Goal: Task Accomplishment & Management: Manage account settings

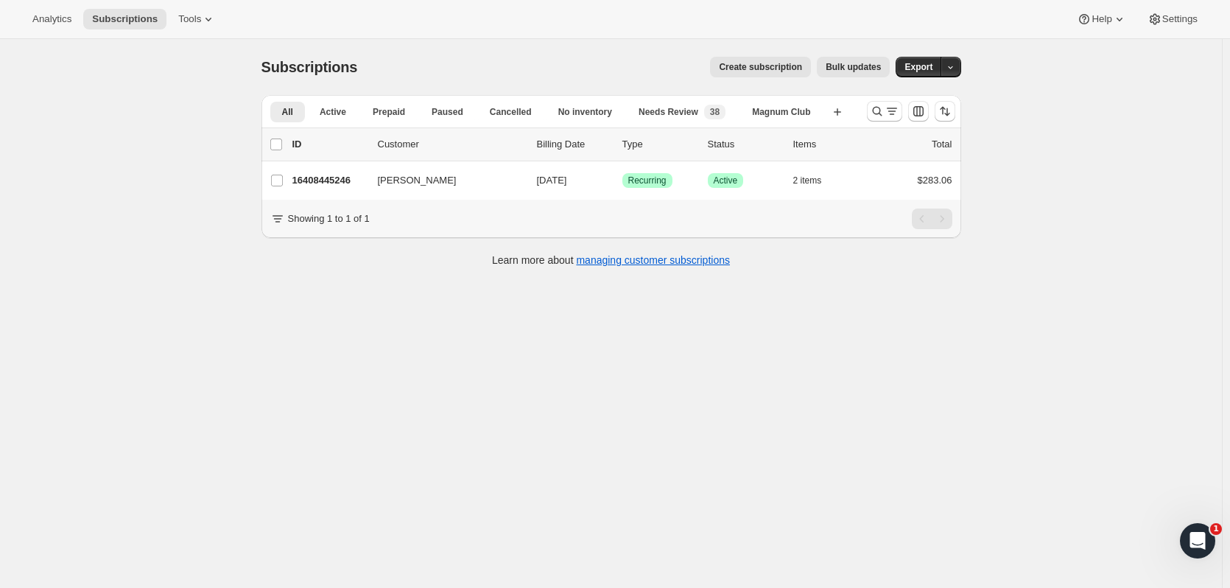
click at [882, 117] on icon "Search and filter results" at bounding box center [877, 111] width 15 height 15
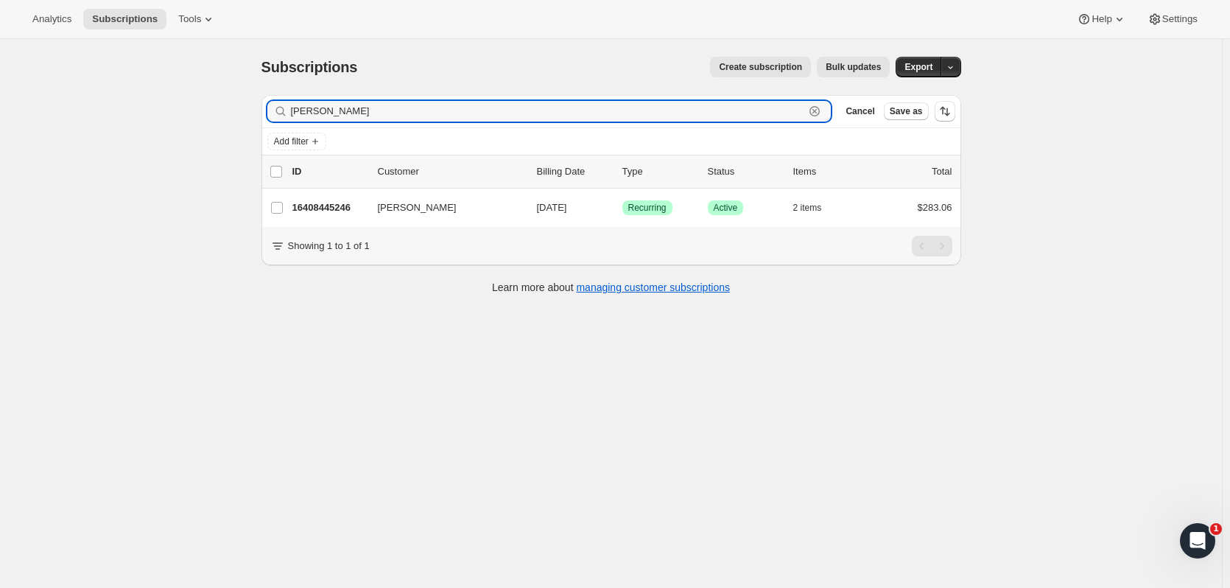
click at [822, 113] on icon "button" at bounding box center [814, 111] width 15 height 15
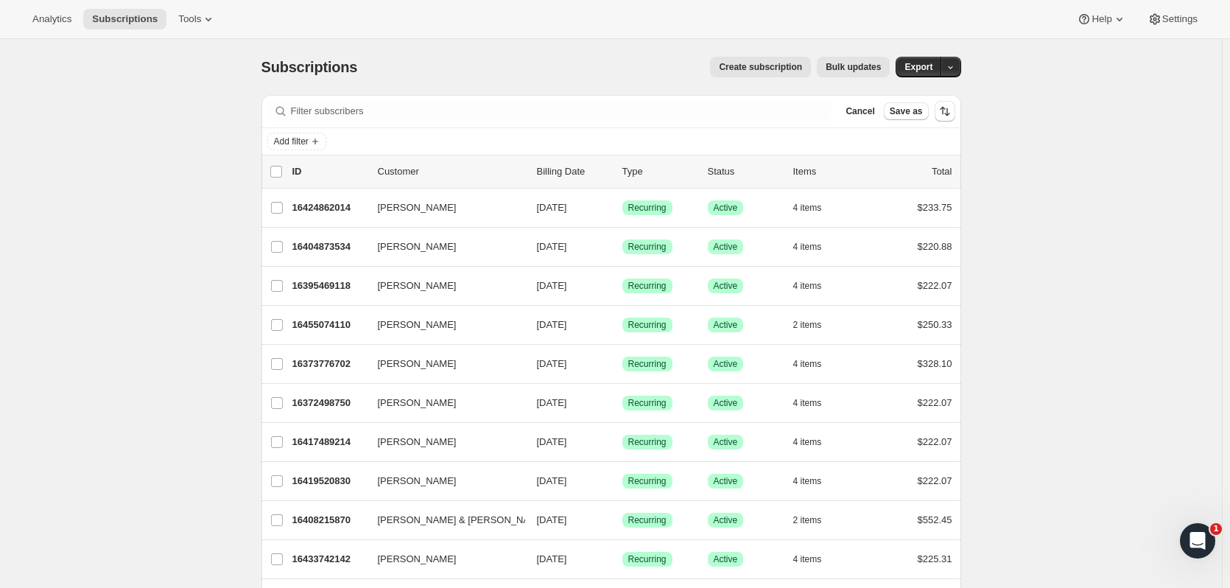
click at [854, 113] on button "Cancel" at bounding box center [860, 111] width 41 height 18
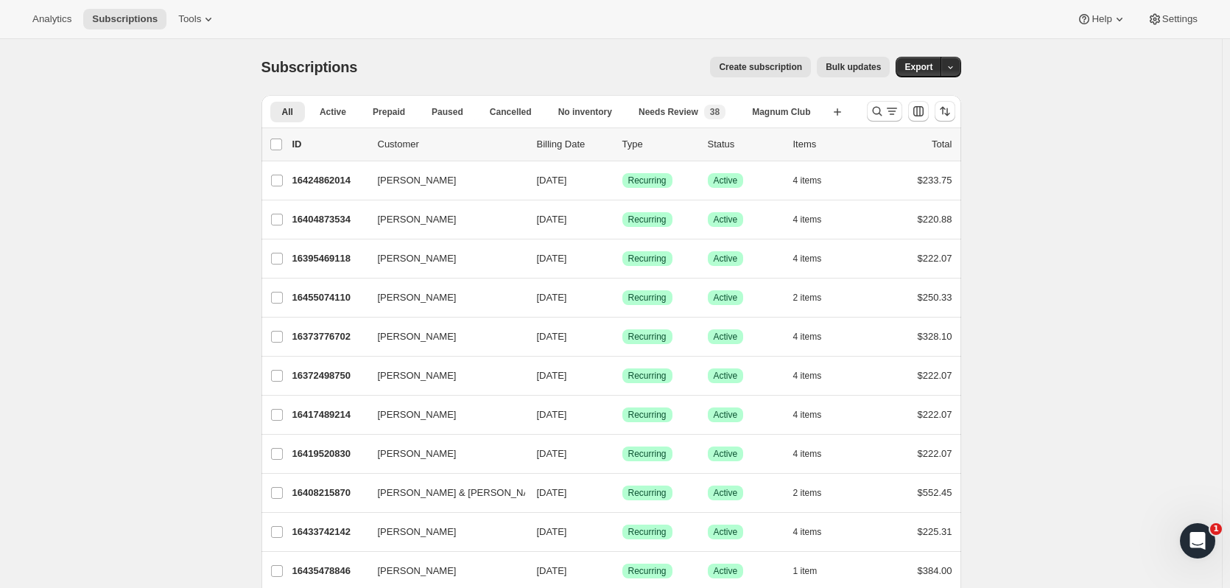
click at [960, 68] on button "button" at bounding box center [951, 67] width 21 height 21
click at [913, 94] on span "Subscription data" at bounding box center [876, 97] width 74 height 11
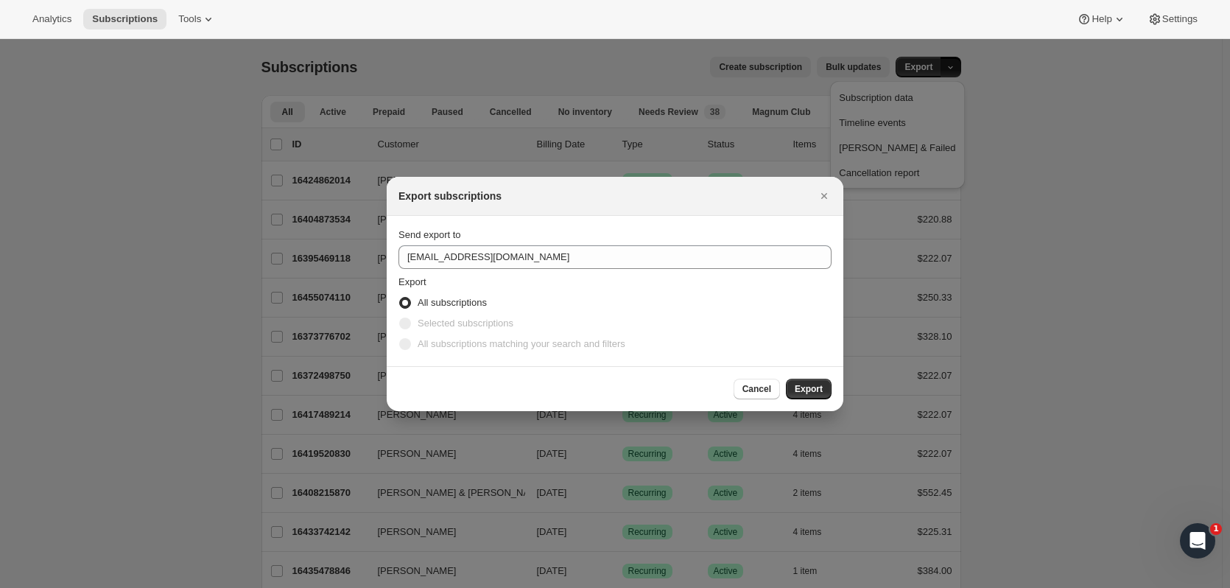
click at [447, 324] on span "Selected subscriptions" at bounding box center [466, 322] width 96 height 11
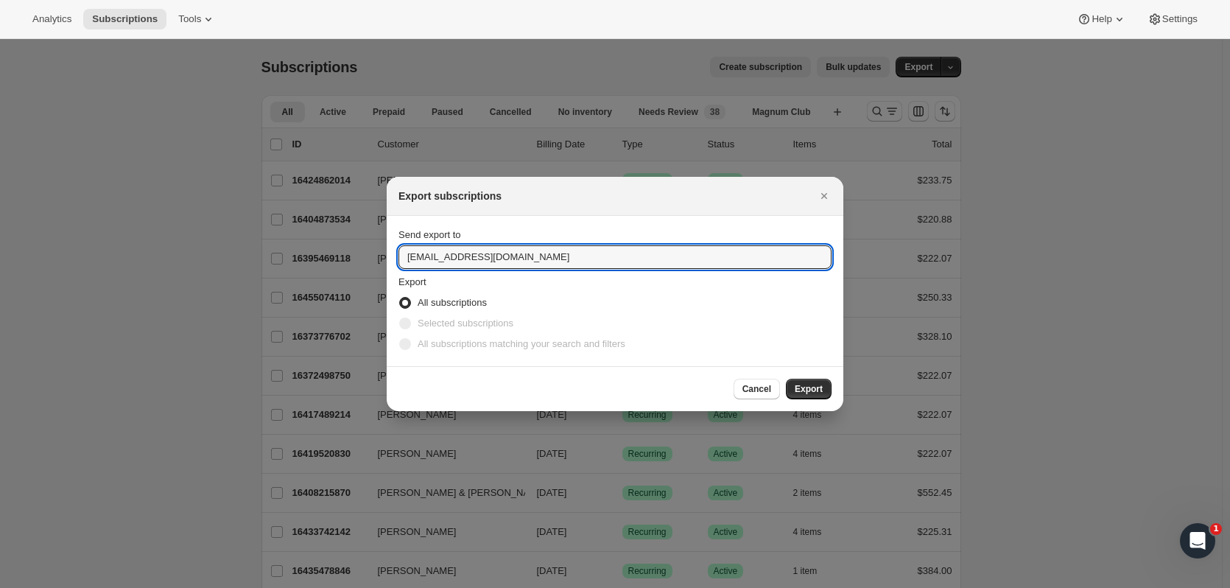
drag, startPoint x: 447, startPoint y: 250, endPoint x: 262, endPoint y: 222, distance: 187.1
type input "lknight@tewines.com"
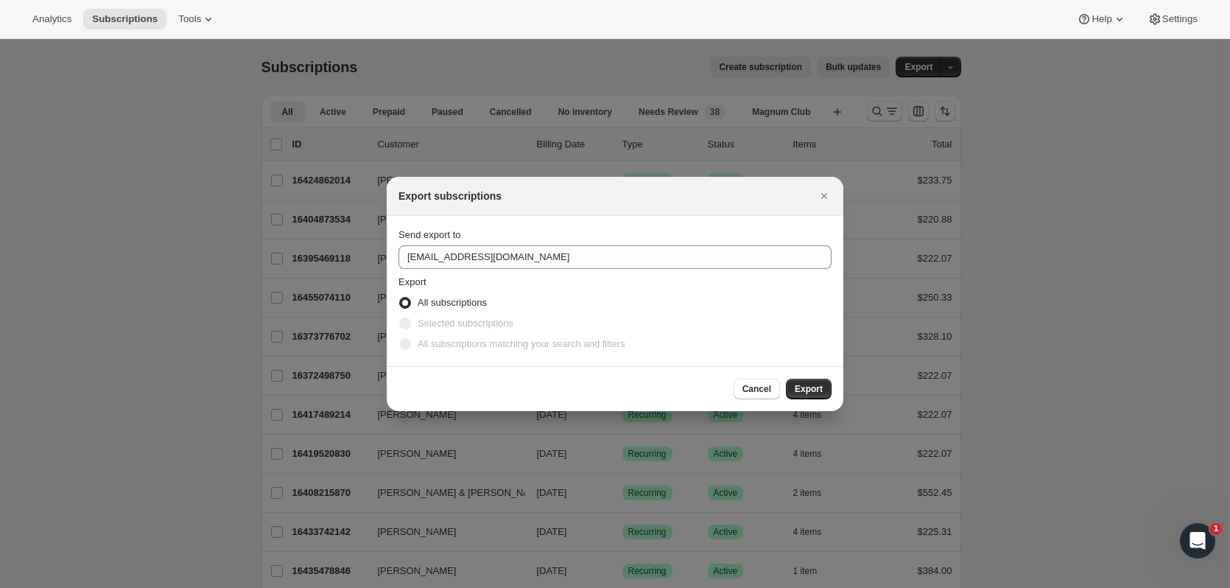
click at [818, 388] on span "Export" at bounding box center [809, 389] width 28 height 12
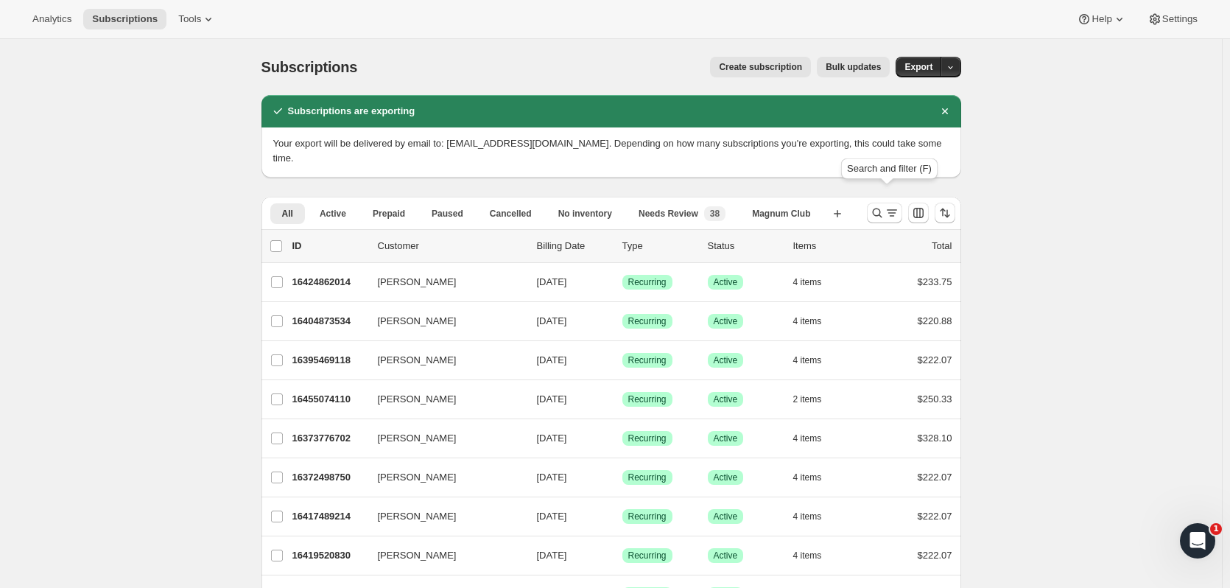
click at [881, 205] on icon "Search and filter results" at bounding box center [877, 212] width 15 height 15
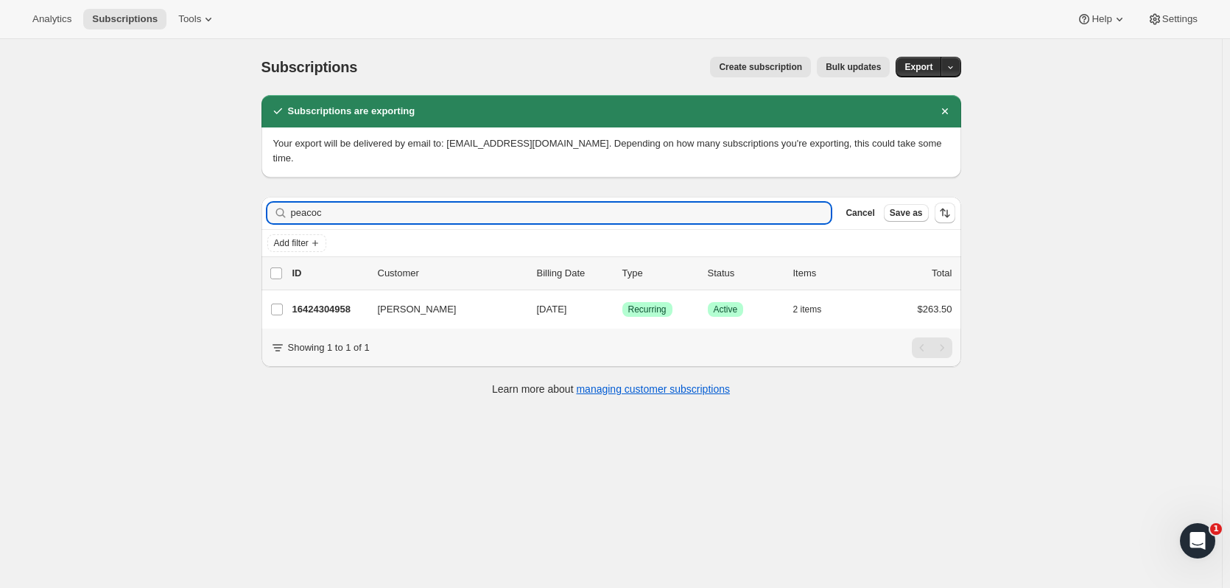
type input "peacoc"
click at [363, 302] on p "16424304958" at bounding box center [329, 309] width 74 height 15
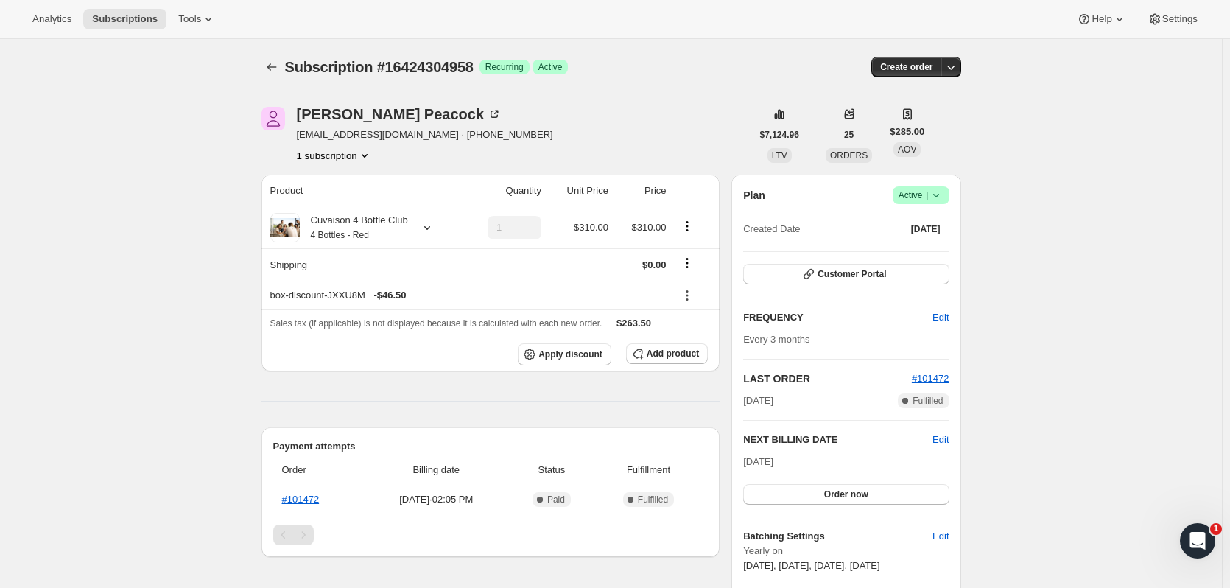
scroll to position [213, 0]
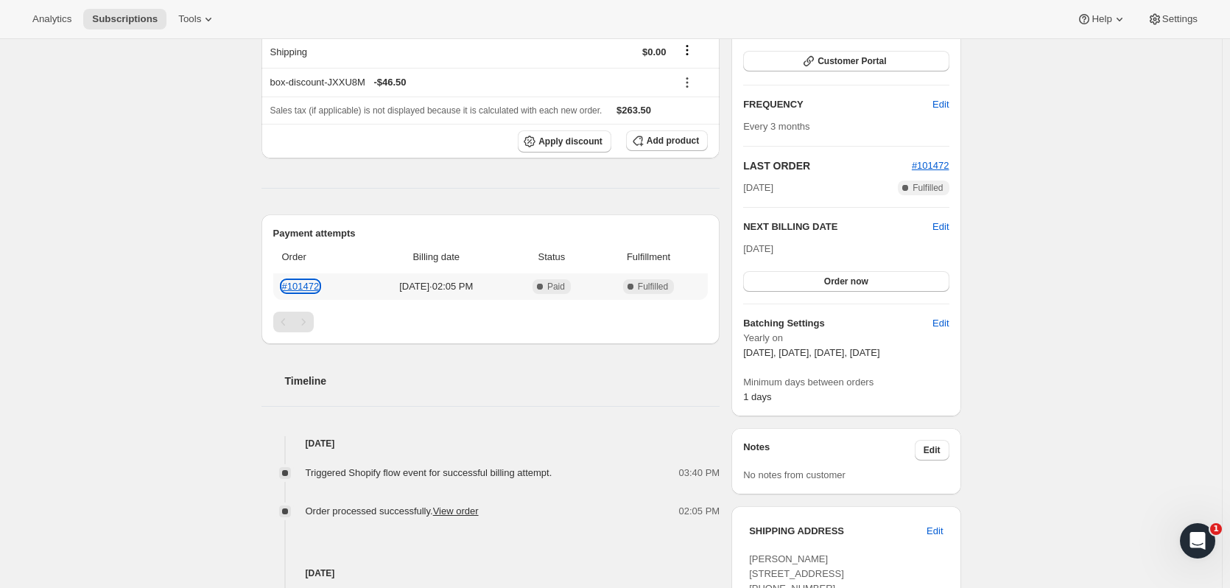
click at [313, 284] on link "#101472" at bounding box center [301, 286] width 38 height 11
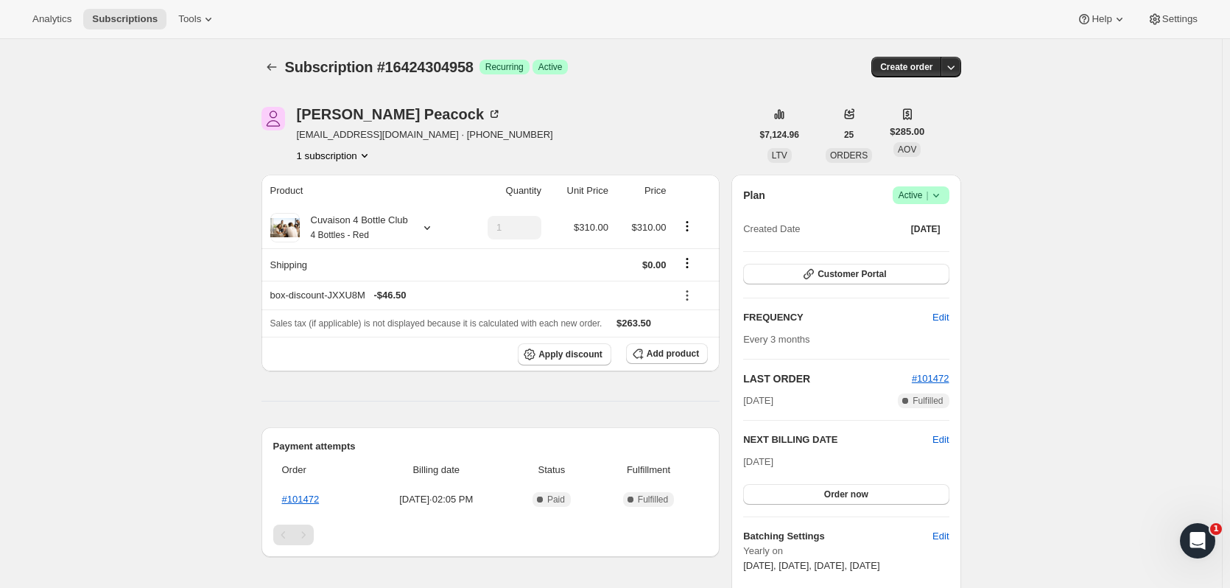
click at [276, 66] on icon "Subscriptions" at bounding box center [271, 67] width 15 height 15
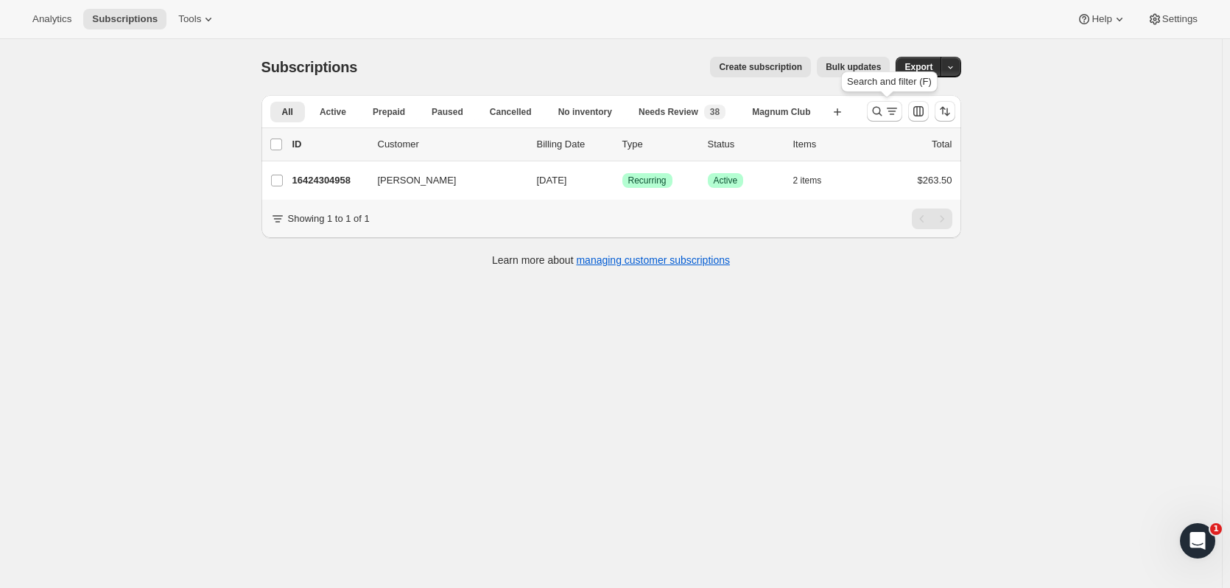
click at [884, 118] on icon "Search and filter results" at bounding box center [877, 111] width 15 height 15
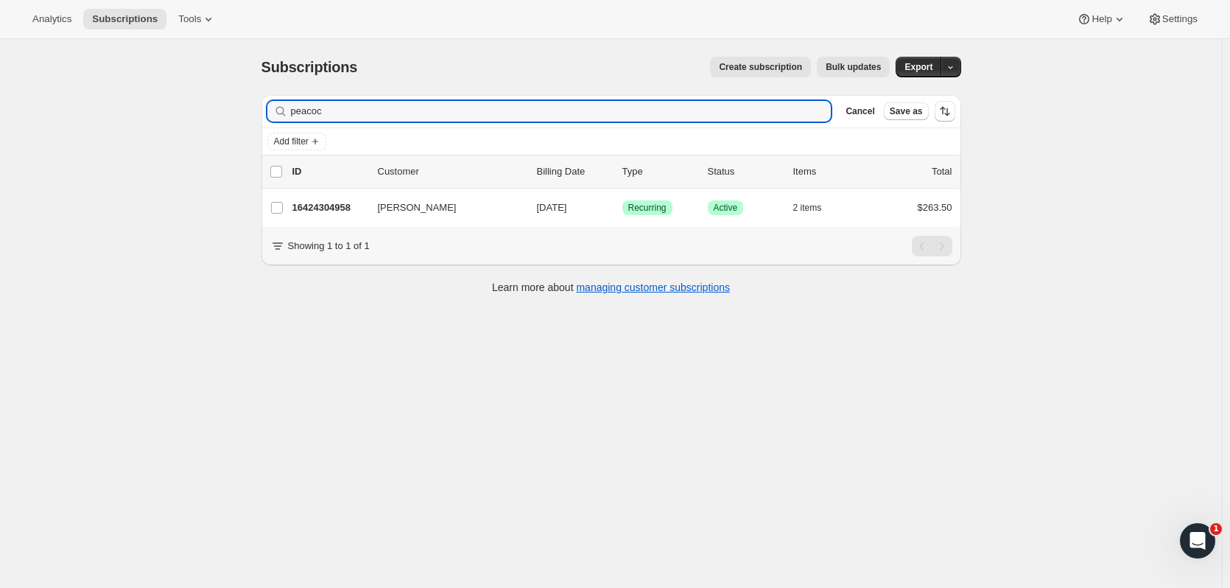
click at [510, 108] on input "peacoc" at bounding box center [561, 111] width 541 height 21
drag, startPoint x: 510, startPoint y: 108, endPoint x: 209, endPoint y: 118, distance: 300.7
click at [209, 118] on div "Subscriptions. This page is ready Subscriptions Create subscription Bulk update…" at bounding box center [611, 333] width 1222 height 588
type input "kotkin"
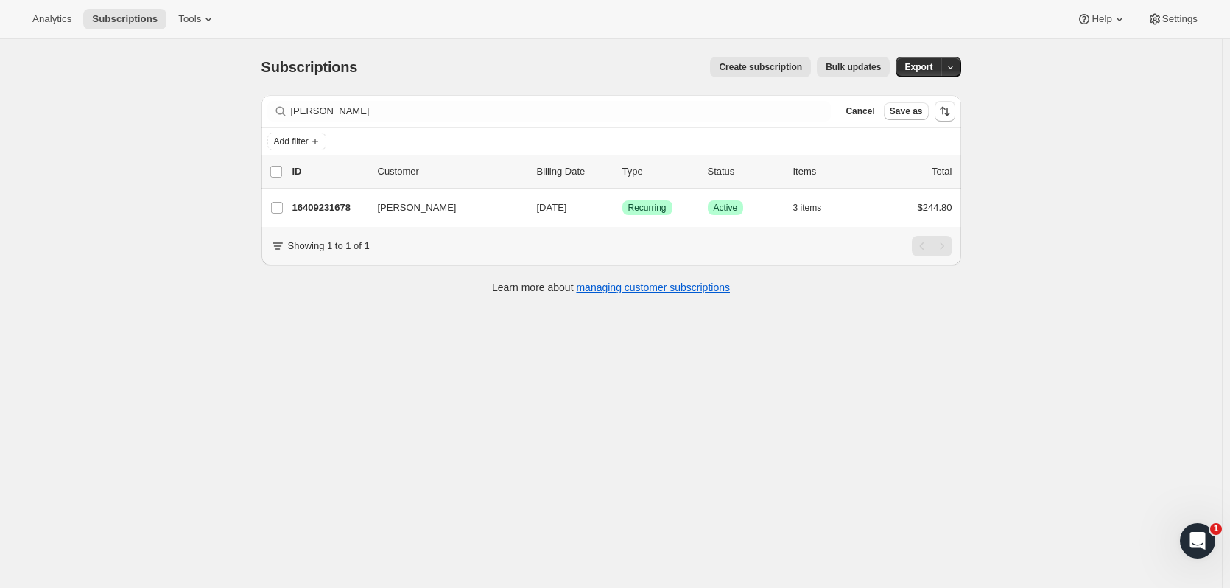
click at [345, 209] on p "16409231678" at bounding box center [329, 207] width 74 height 15
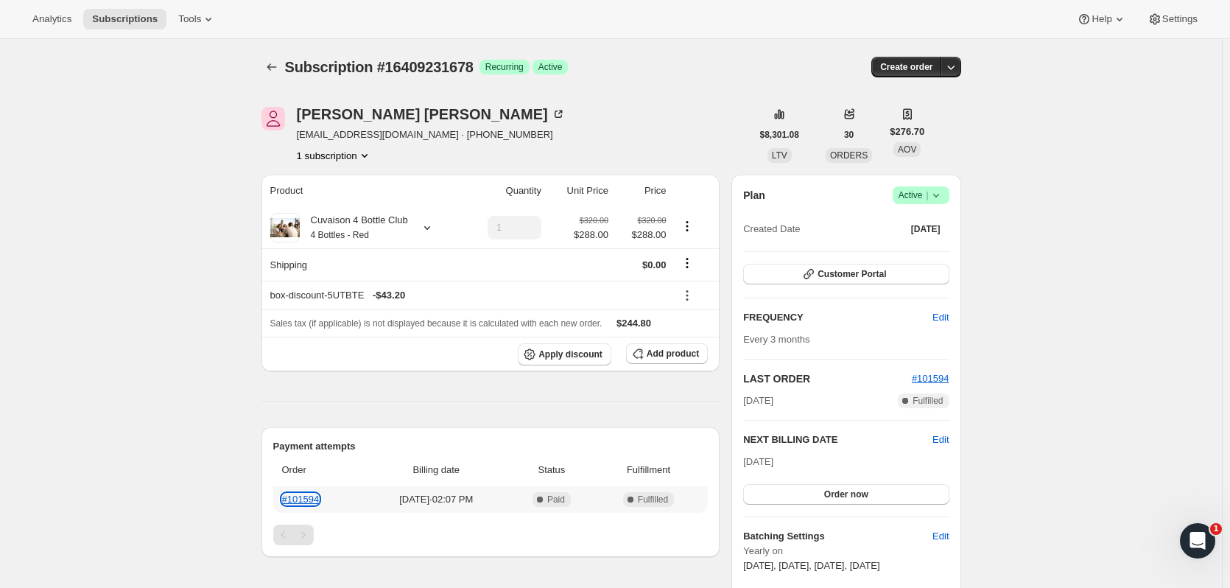
click at [306, 493] on link "#101594" at bounding box center [301, 498] width 38 height 11
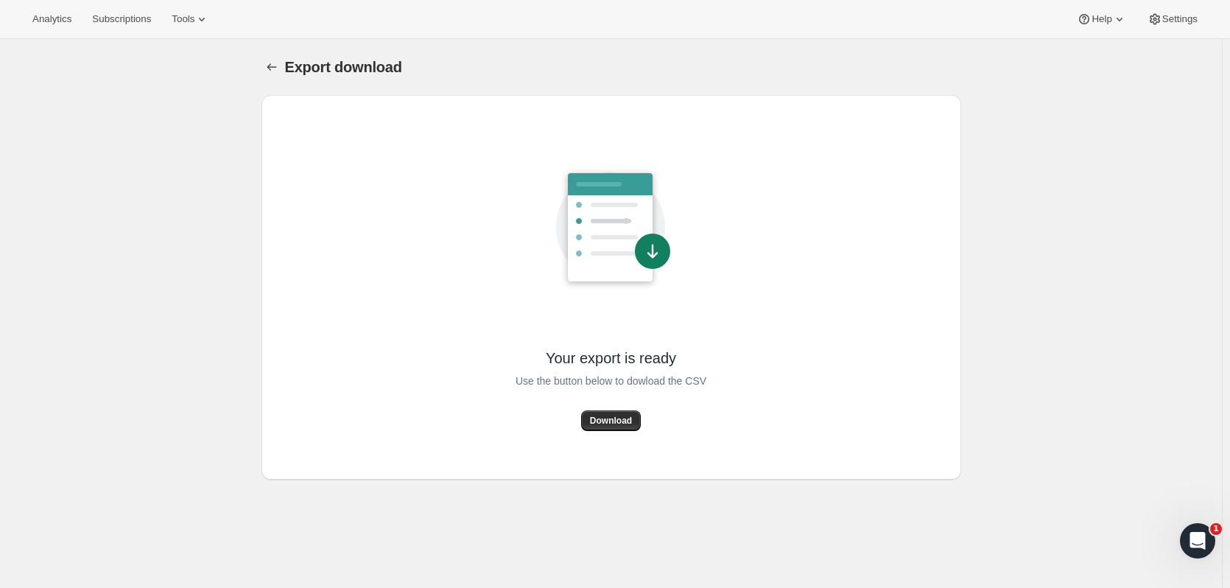
click at [632, 420] on span "Download" at bounding box center [611, 421] width 42 height 12
click at [279, 65] on icon "Export download" at bounding box center [271, 67] width 15 height 15
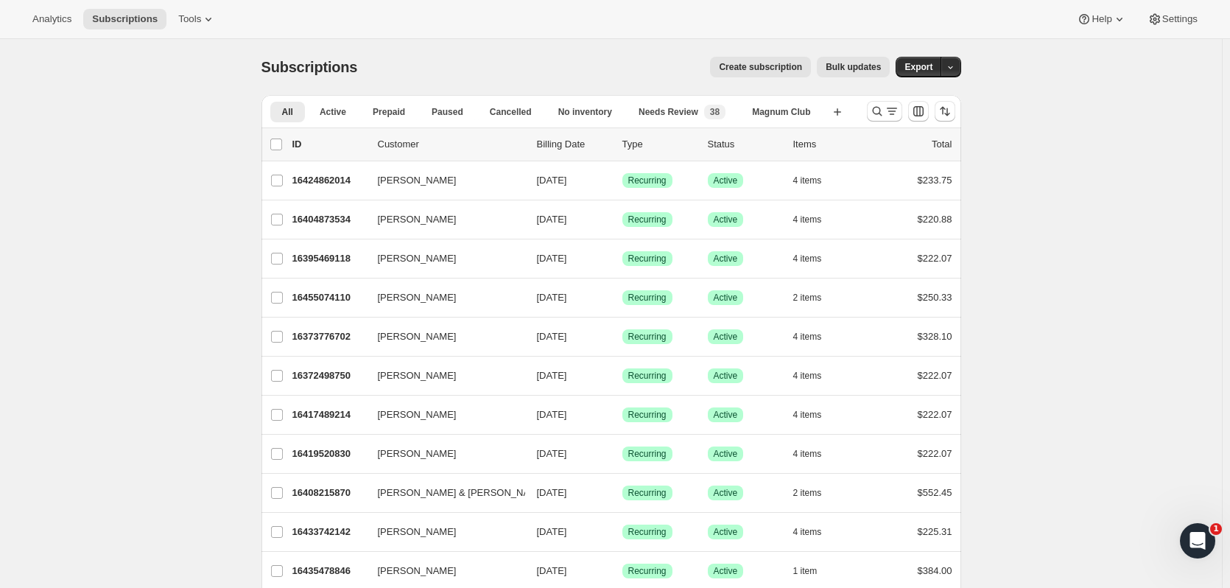
click at [884, 113] on icon "Search and filter results" at bounding box center [877, 111] width 15 height 15
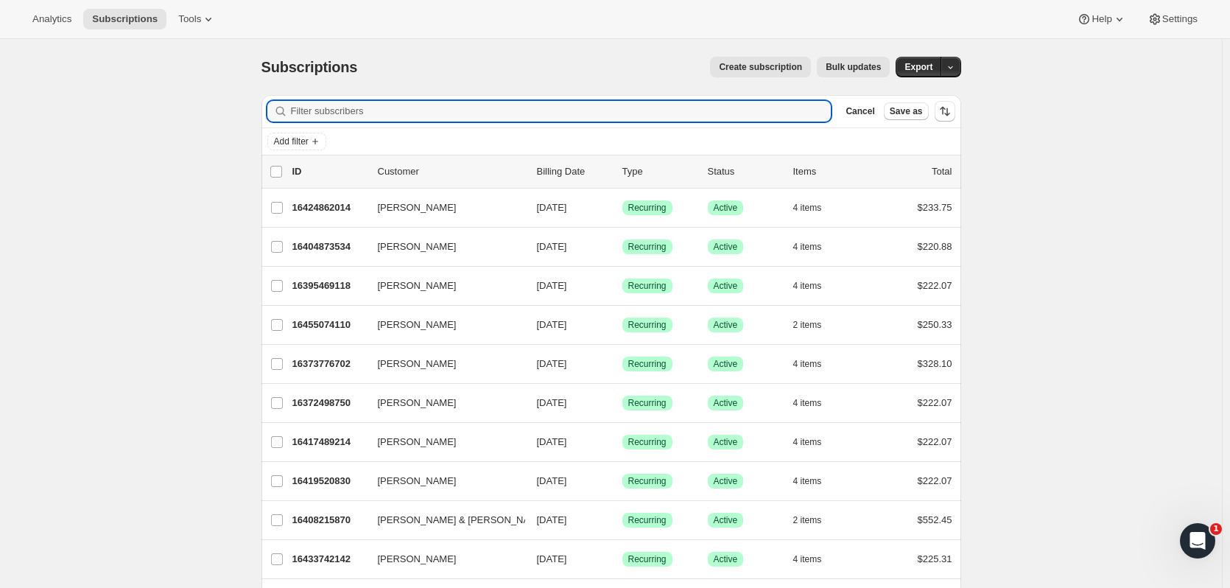
drag, startPoint x: 396, startPoint y: 113, endPoint x: 245, endPoint y: 114, distance: 151.0
type input "allison jones"
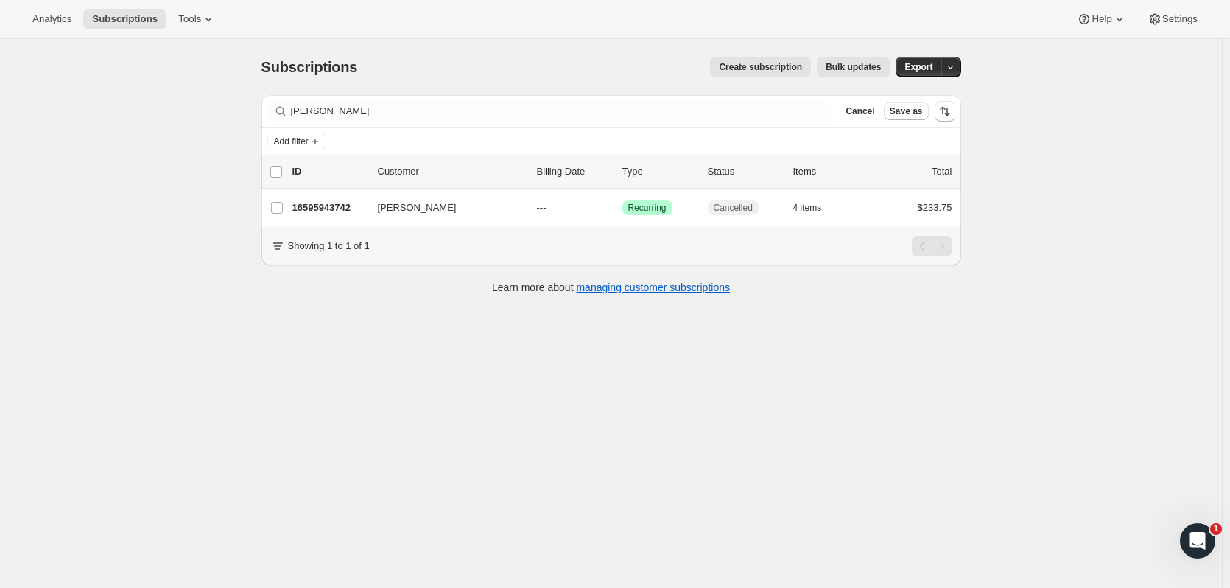
click at [347, 211] on p "16595943742" at bounding box center [329, 207] width 74 height 15
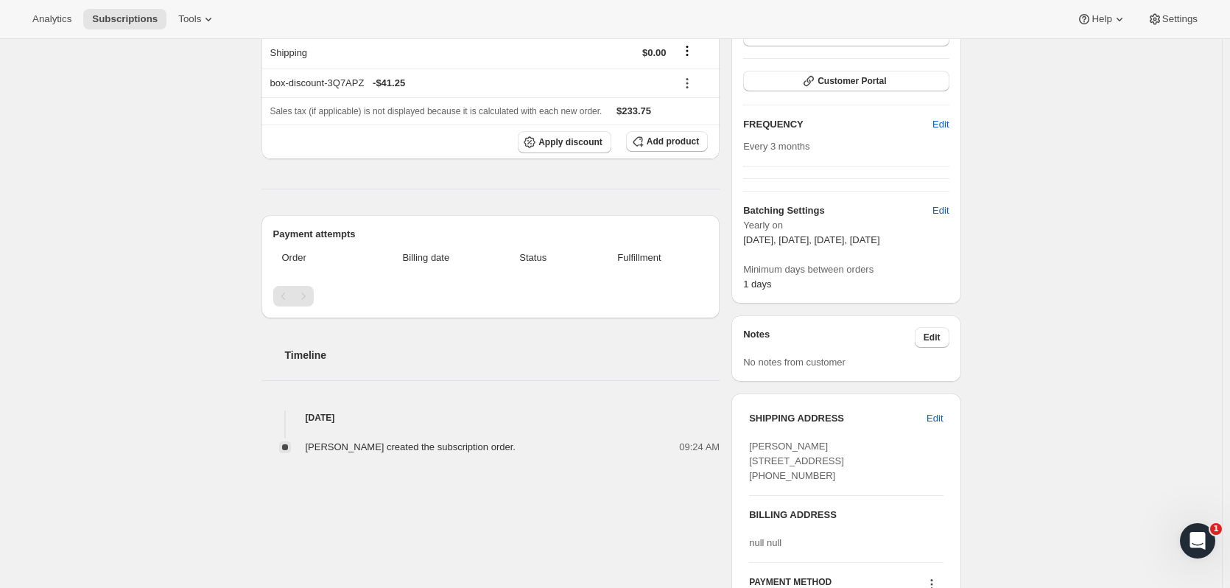
scroll to position [231, 0]
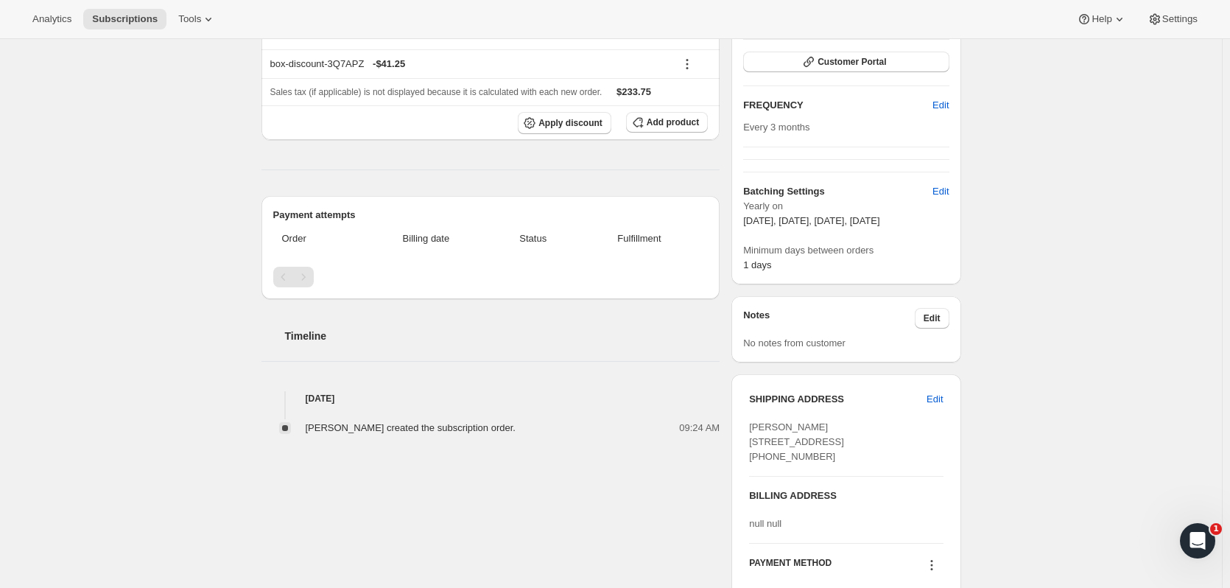
drag, startPoint x: 839, startPoint y: 488, endPoint x: 788, endPoint y: 485, distance: 50.9
click at [788, 464] on div "Allison Jones 128 Chautauqua Rd Fryeburg ME, 04037-4224 United States +12075574…" at bounding box center [846, 442] width 194 height 44
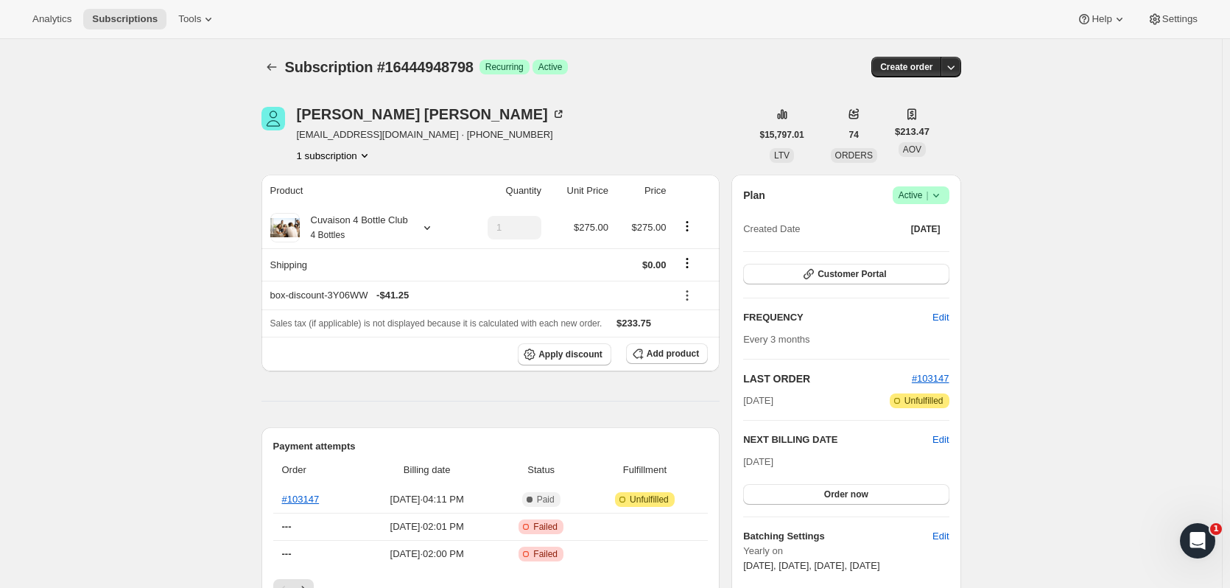
click at [273, 66] on icon "Subscriptions" at bounding box center [271, 67] width 15 height 15
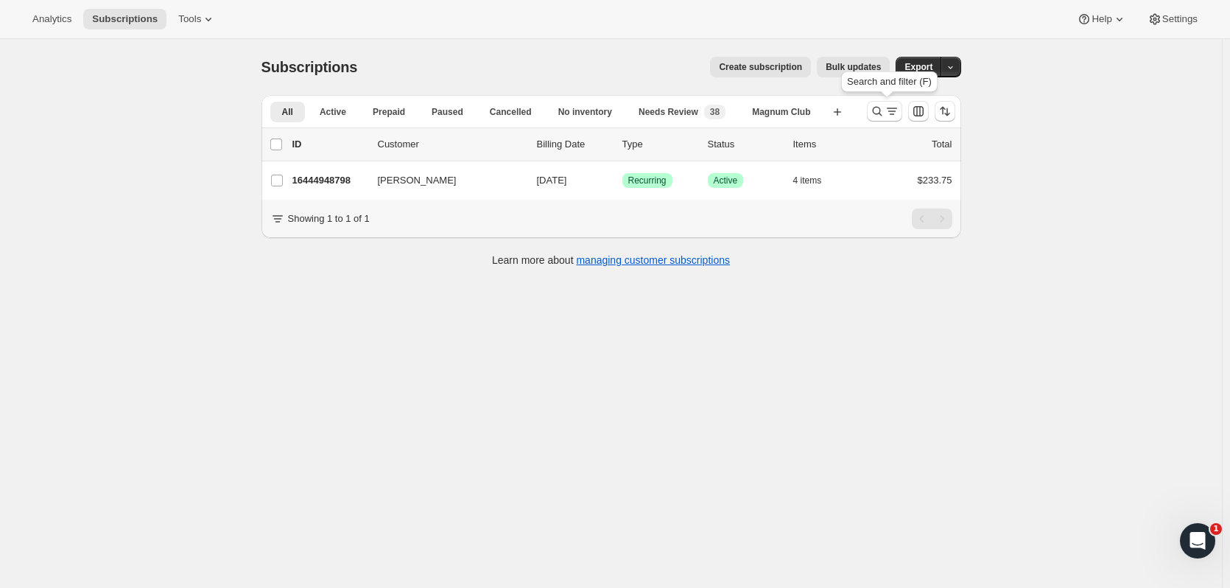
click at [884, 112] on icon "Search and filter results" at bounding box center [877, 111] width 15 height 15
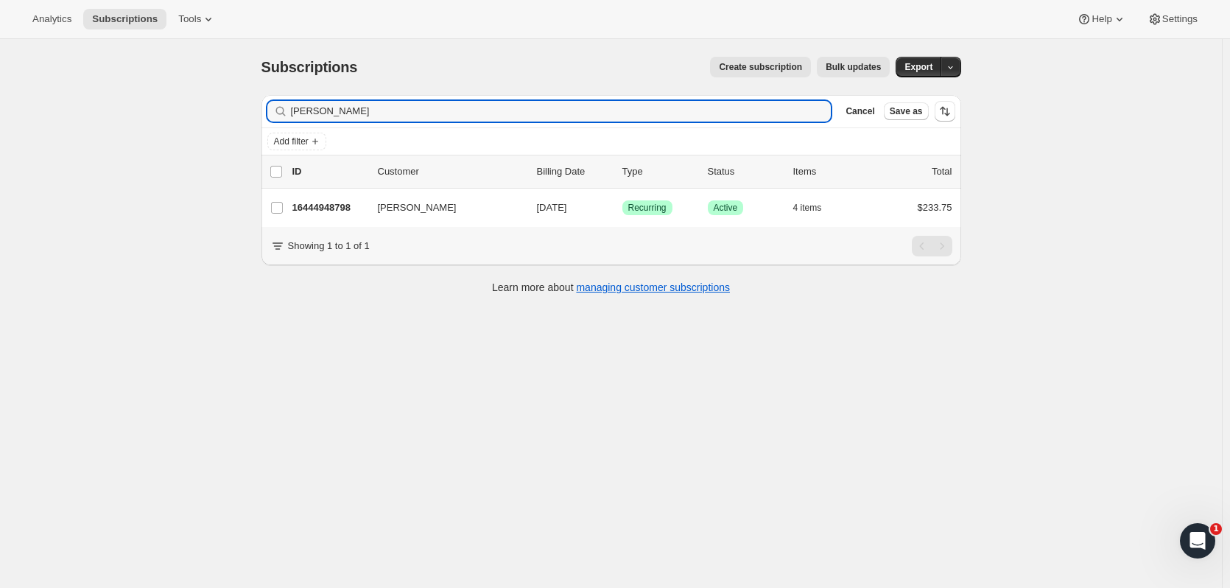
drag, startPoint x: 337, startPoint y: 116, endPoint x: 181, endPoint y: 110, distance: 156.3
click at [181, 110] on div "Subscriptions. This page is ready Subscriptions Create subscription Bulk update…" at bounding box center [611, 333] width 1222 height 588
type input "andrew pea"
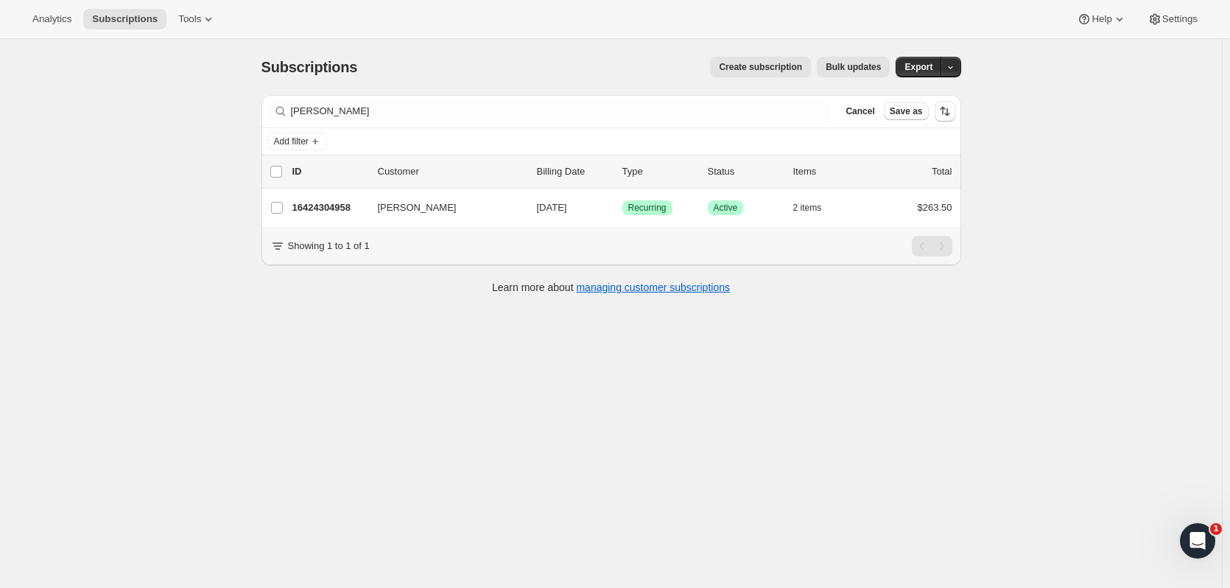
click at [326, 205] on p "16424304958" at bounding box center [329, 207] width 74 height 15
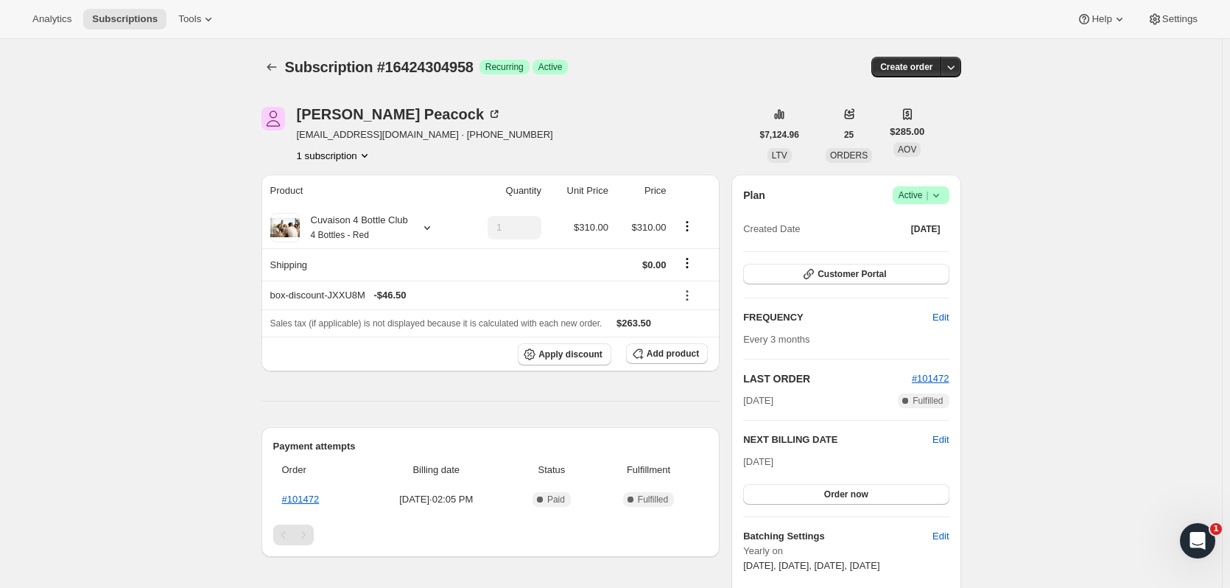
click at [273, 68] on icon "Subscriptions" at bounding box center [271, 67] width 15 height 15
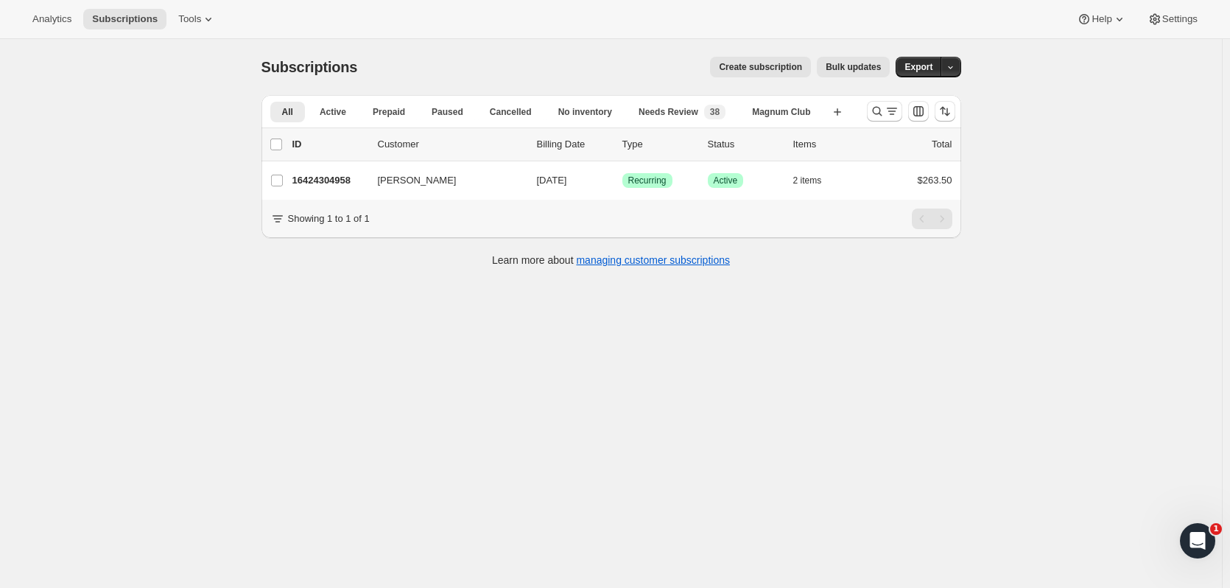
click at [868, 108] on div at bounding box center [911, 110] width 100 height 29
click at [871, 108] on button "Search and filter results" at bounding box center [884, 111] width 35 height 21
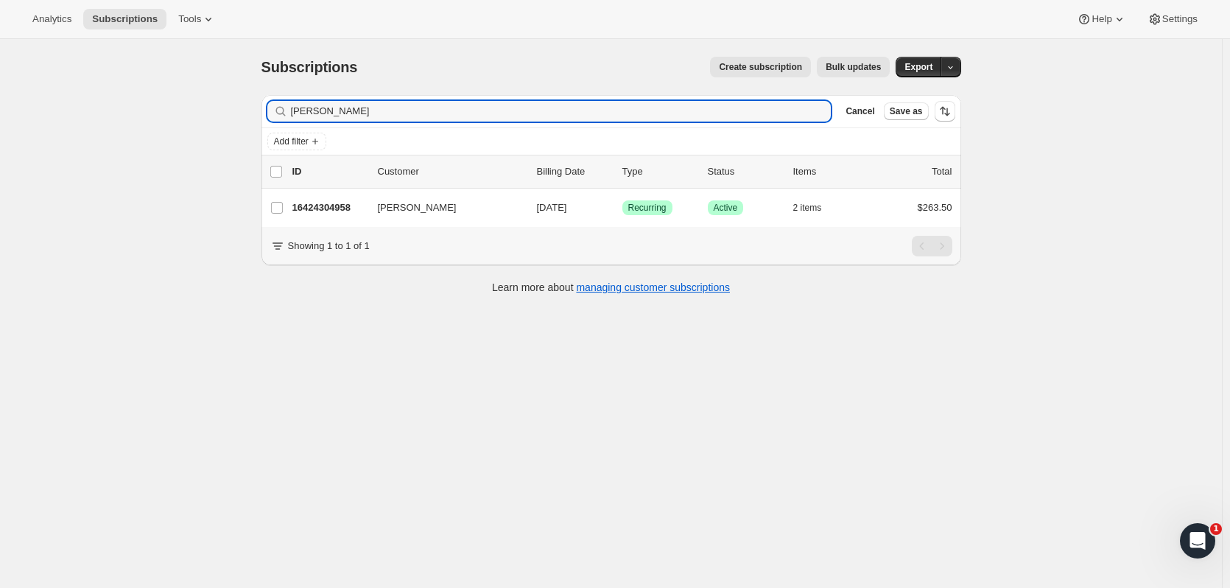
drag, startPoint x: 253, startPoint y: 107, endPoint x: 233, endPoint y: 94, distance: 23.5
click at [228, 103] on div "Subscriptions. This page is ready Subscriptions Create subscription Bulk update…" at bounding box center [611, 333] width 1222 height 588
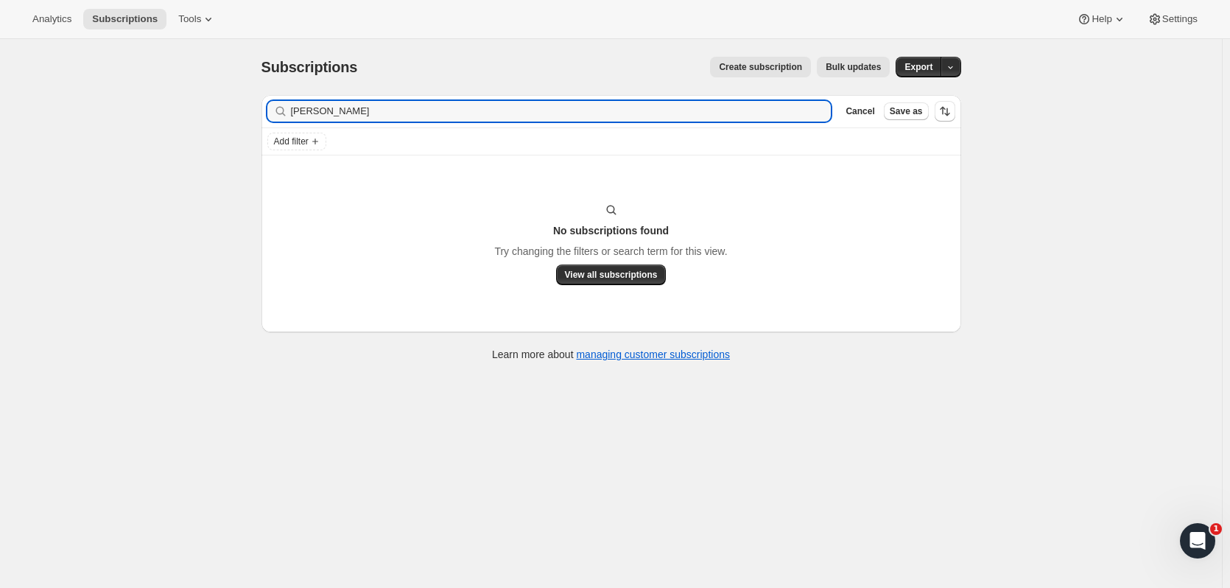
click at [303, 103] on input "besy mayo" at bounding box center [561, 111] width 541 height 21
type input "betsy mayo"
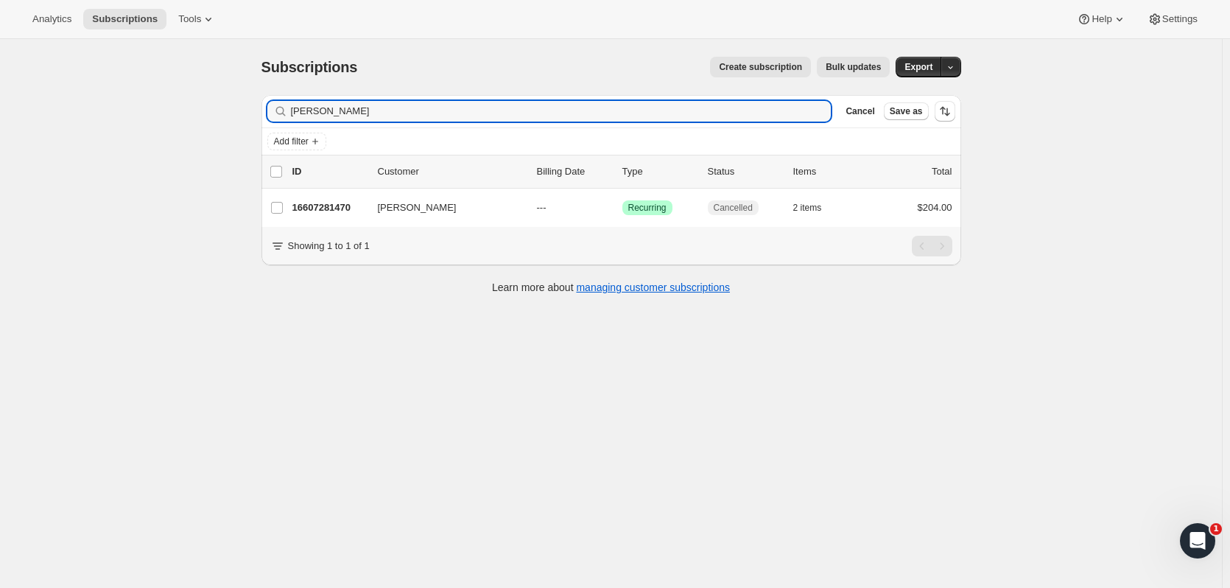
click at [322, 217] on div "16607281470 Betsy Mayo --- Success Recurring Cancelled 2 items $204.00" at bounding box center [622, 207] width 660 height 21
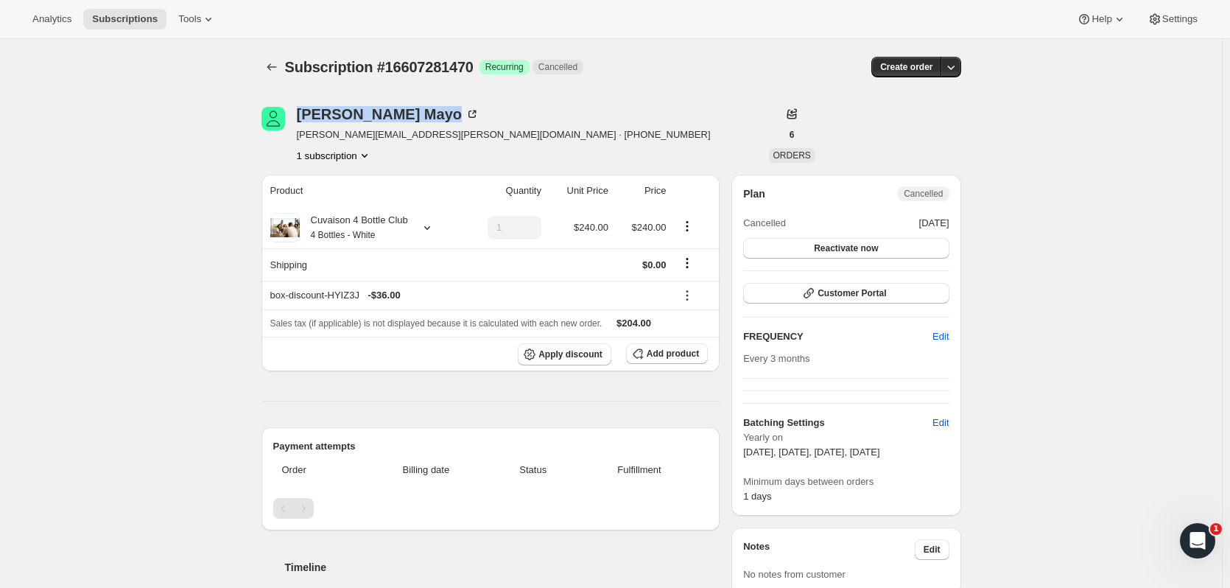
drag, startPoint x: 298, startPoint y: 117, endPoint x: 379, endPoint y: 119, distance: 81.0
click at [379, 119] on div "Betsy Mayo betsy.mayo@lakeregionschools.org · +12073100129 1 subscription" at bounding box center [506, 135] width 490 height 56
copy div "Betsy Mayo"
click at [277, 66] on icon "Subscriptions" at bounding box center [271, 67] width 15 height 15
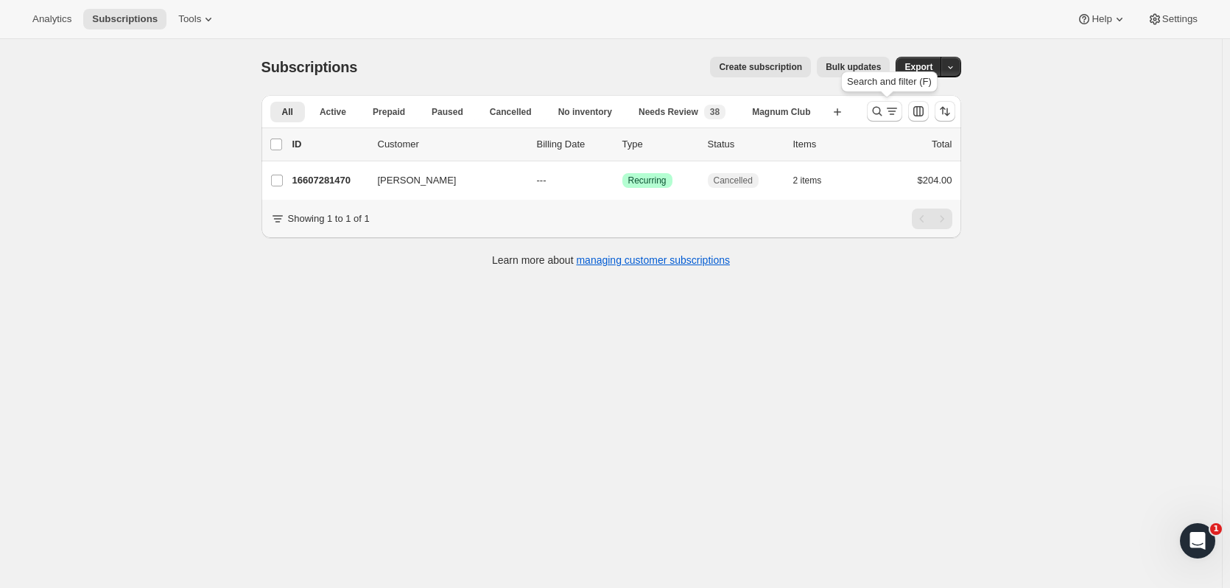
click at [882, 104] on button "Search and filter results" at bounding box center [884, 111] width 35 height 21
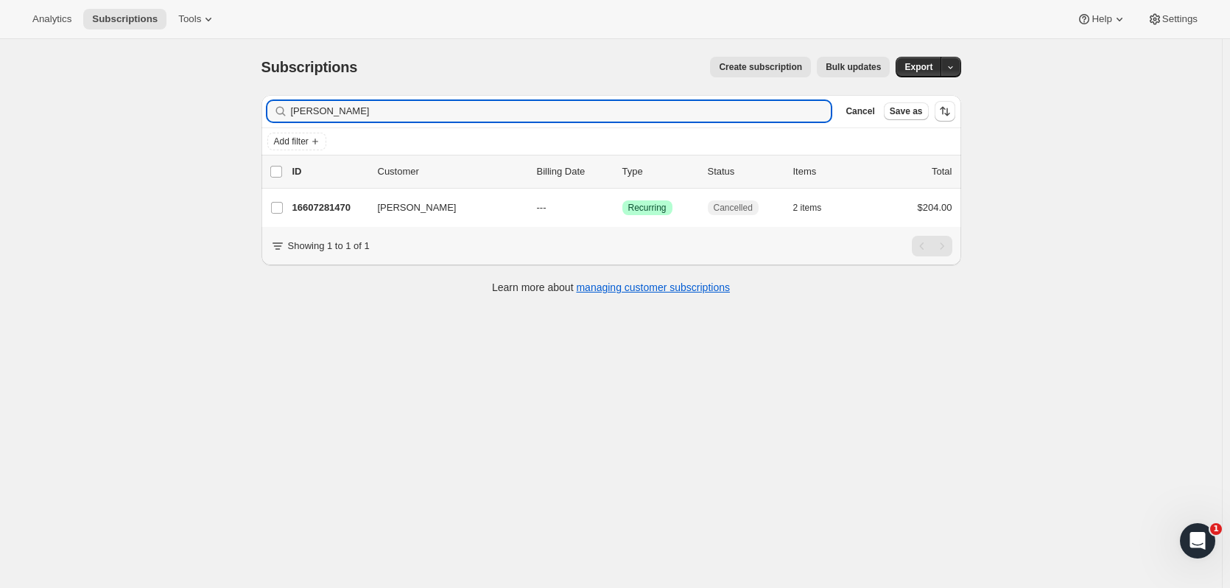
drag, startPoint x: 362, startPoint y: 119, endPoint x: 51, endPoint y: 79, distance: 314.2
click at [45, 97] on div "Subscriptions. This page is ready Subscriptions Create subscription Bulk update…" at bounding box center [611, 333] width 1222 height 588
type input "bond"
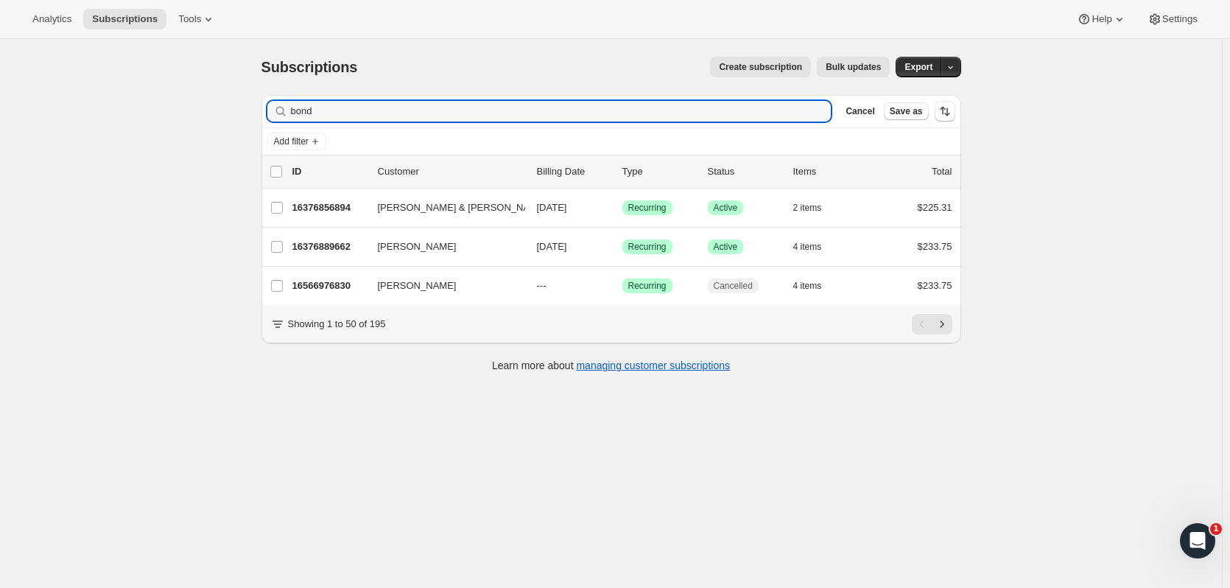
click at [329, 199] on div "16376856894 Bill & Laurie Bond 11/01/2025 Success Recurring Success Active 2 it…" at bounding box center [622, 207] width 660 height 21
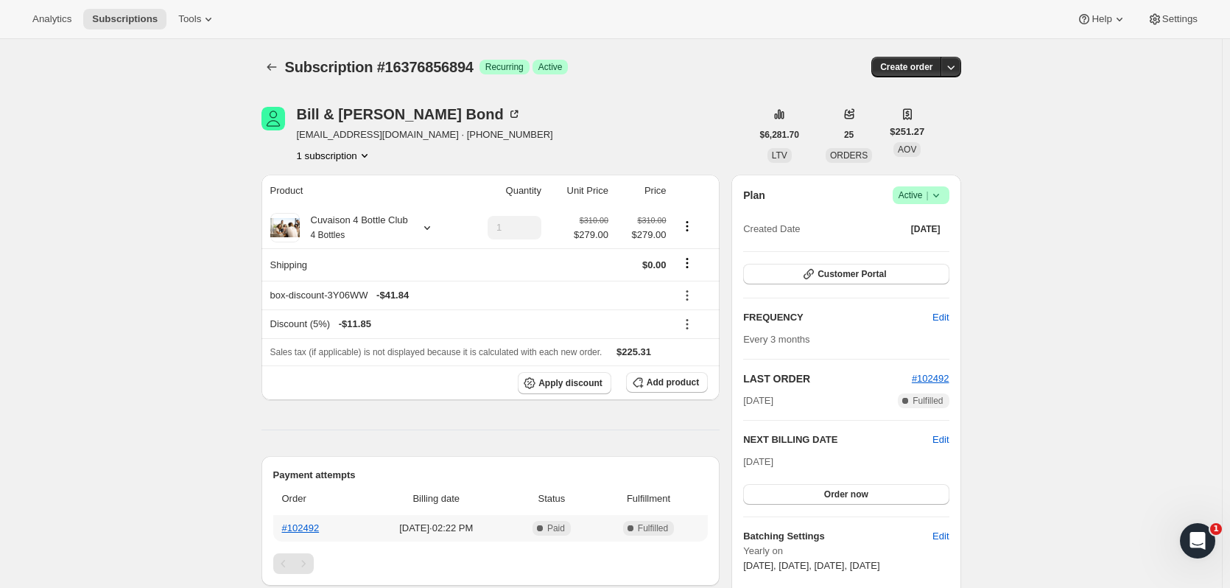
click at [319, 535] on th "#102492" at bounding box center [318, 528] width 90 height 27
click at [317, 529] on link "#102492" at bounding box center [301, 527] width 38 height 11
click at [278, 72] on icon "Subscriptions" at bounding box center [271, 67] width 15 height 15
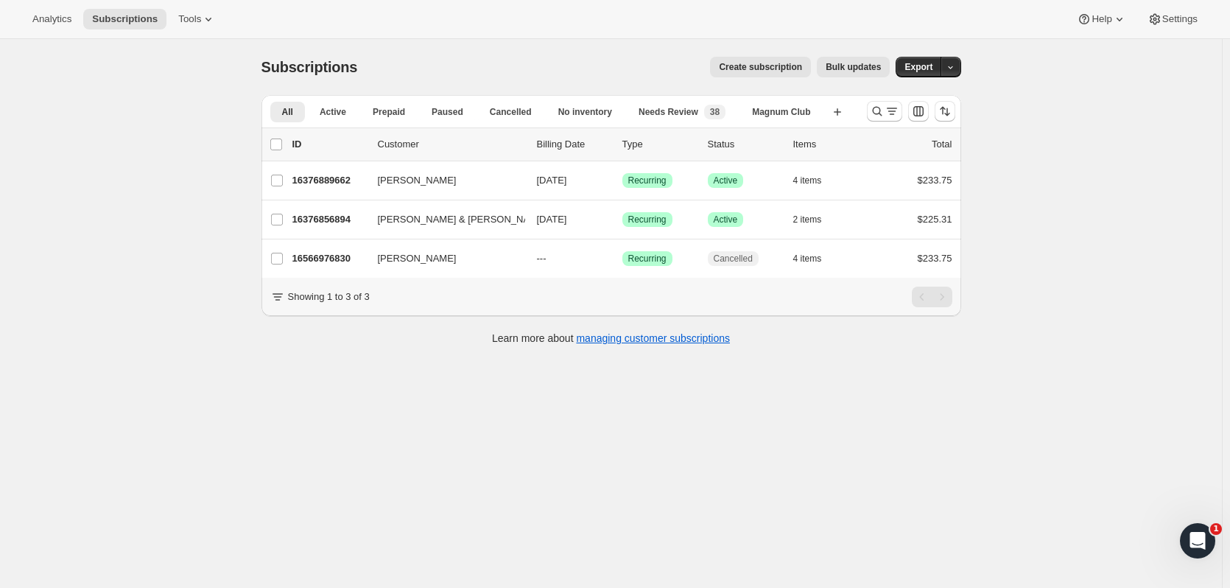
click at [365, 227] on div "16376856894 Bill & Laurie Bond 11/01/2025 Success Recurring Success Active 2 it…" at bounding box center [622, 219] width 660 height 21
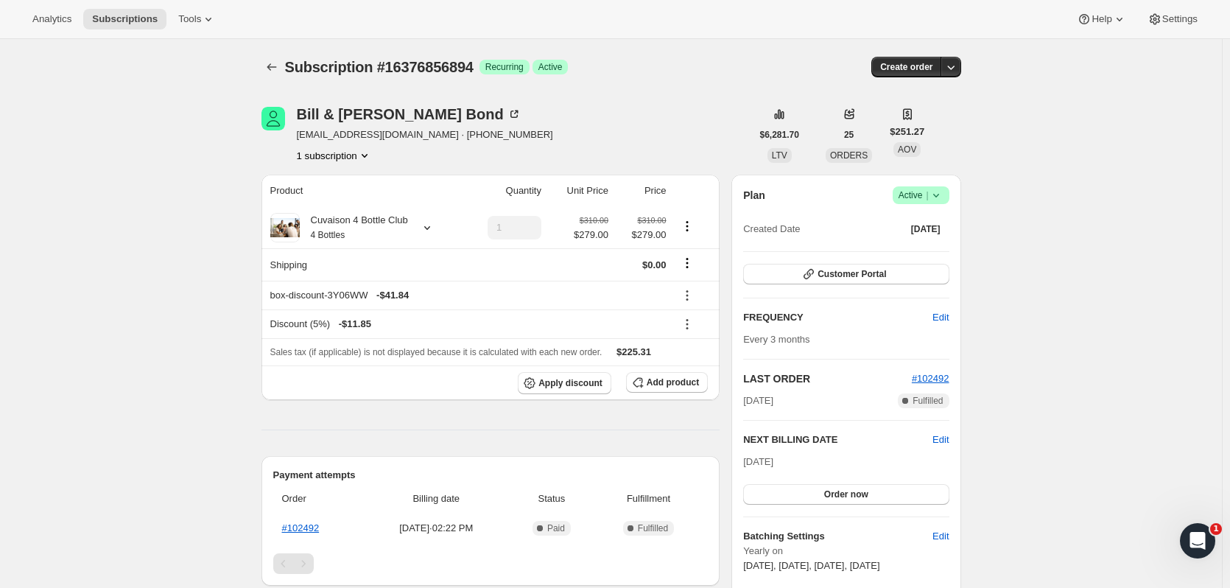
click at [274, 76] on button "Subscriptions" at bounding box center [271, 67] width 21 height 21
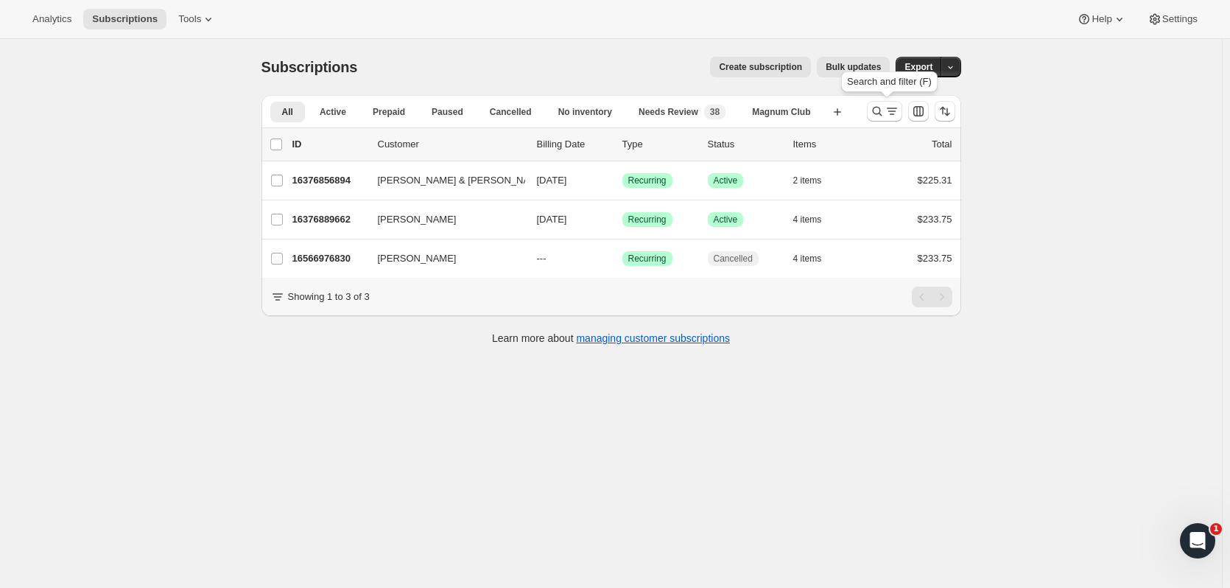
click at [871, 115] on button "Search and filter results" at bounding box center [884, 111] width 35 height 21
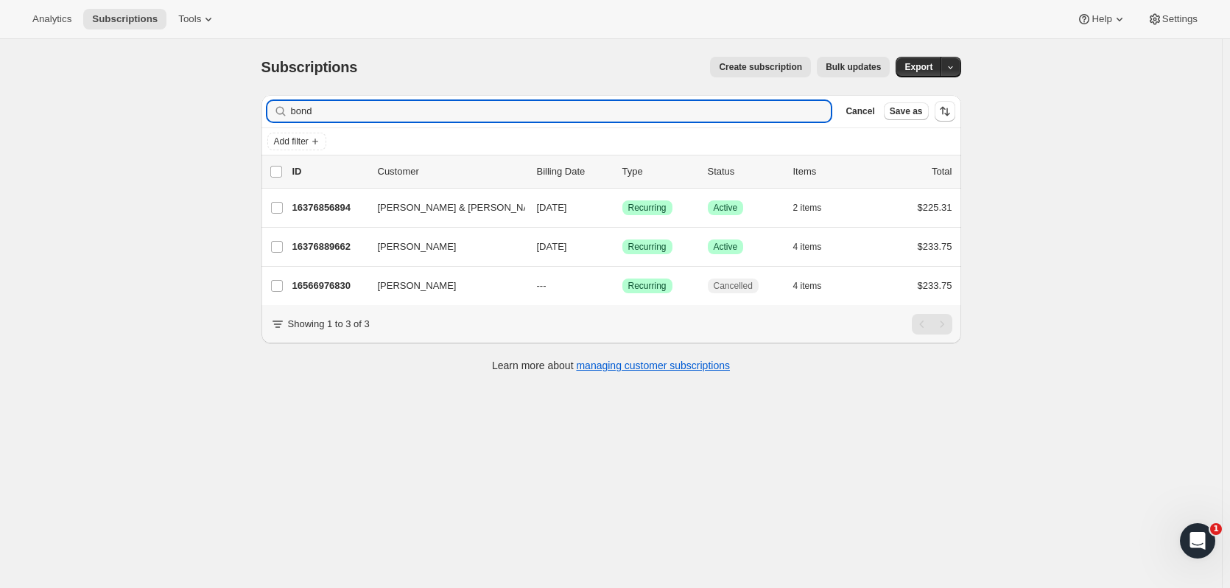
drag, startPoint x: 392, startPoint y: 121, endPoint x: 242, endPoint y: 109, distance: 150.7
click at [242, 109] on div "Subscriptions. This page is ready Subscriptions Create subscription Bulk update…" at bounding box center [611, 333] width 1222 height 588
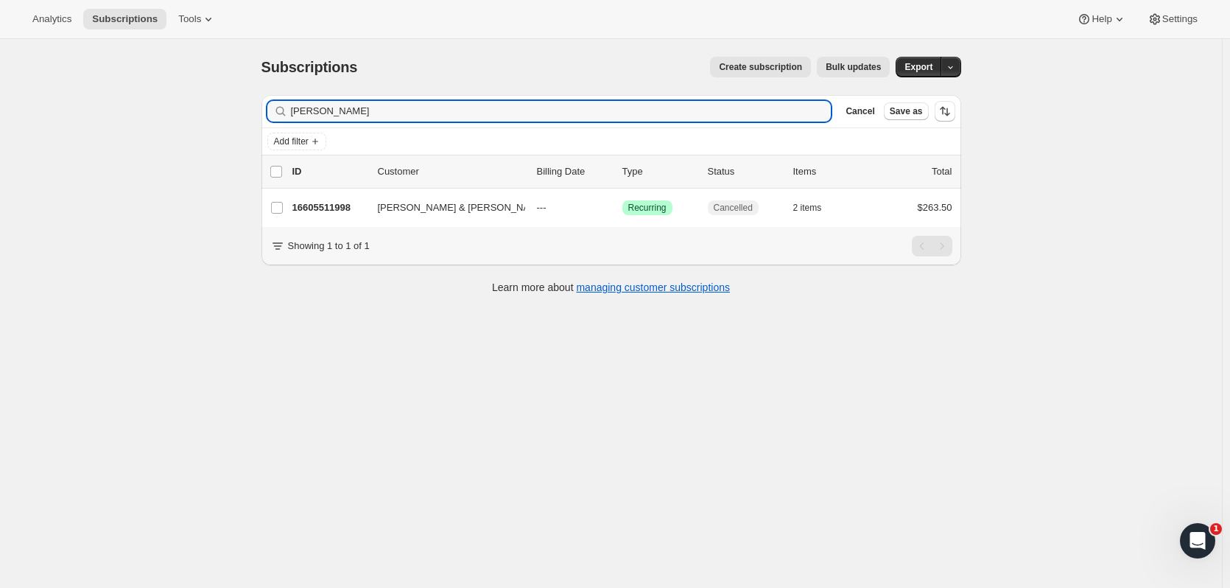
type input "marden"
click at [348, 213] on p "16605511998" at bounding box center [329, 207] width 74 height 15
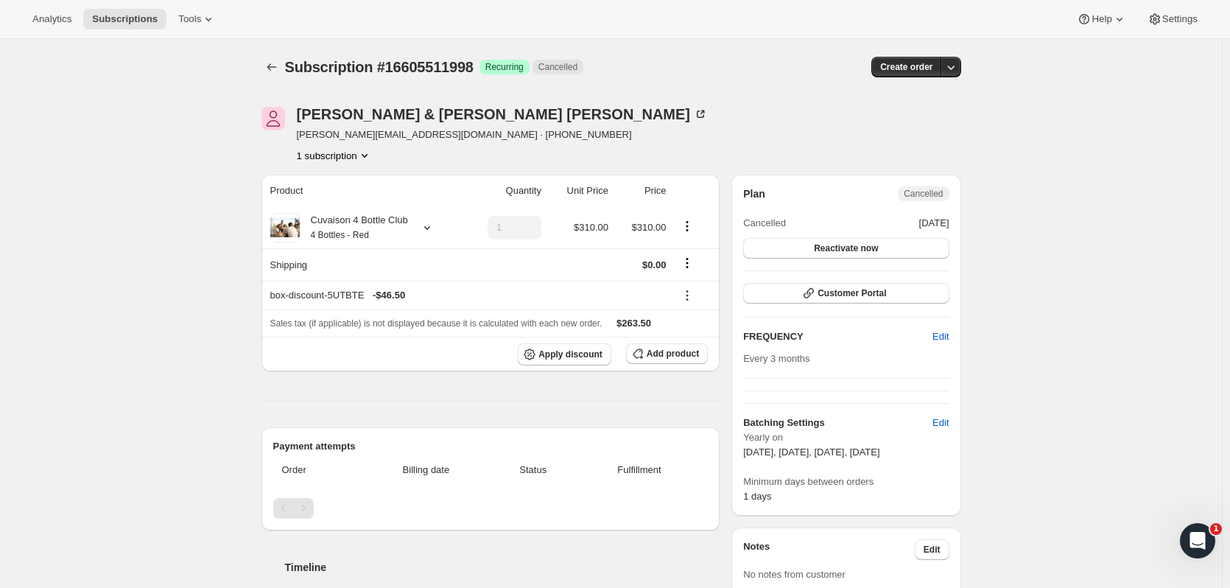
click at [274, 66] on icon "Subscriptions" at bounding box center [271, 67] width 15 height 15
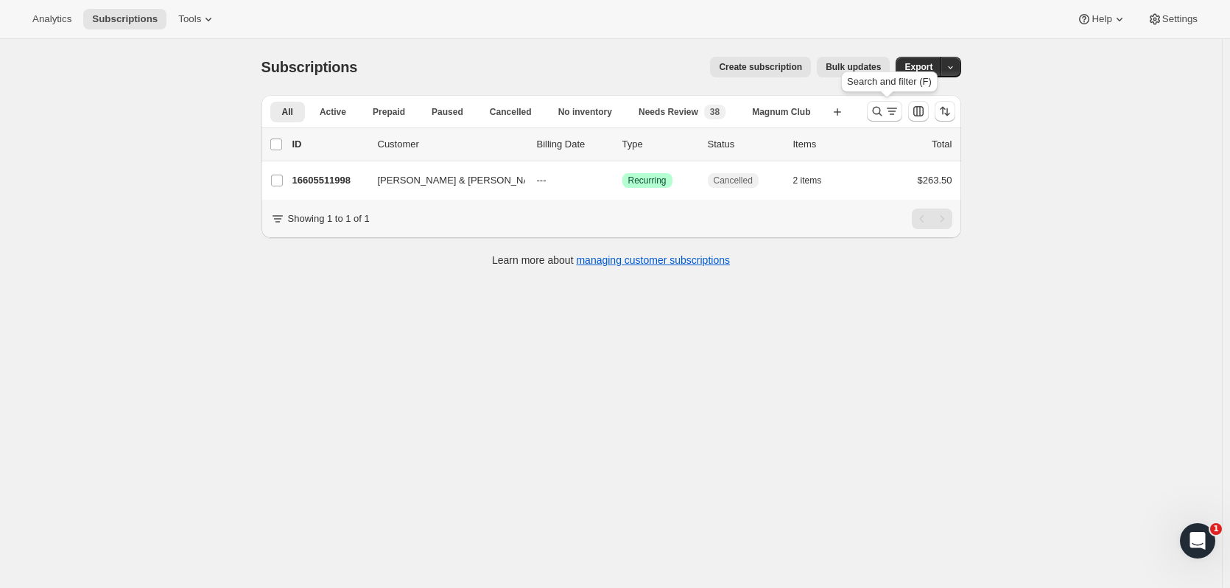
click at [874, 112] on icon "Search and filter results" at bounding box center [877, 111] width 15 height 15
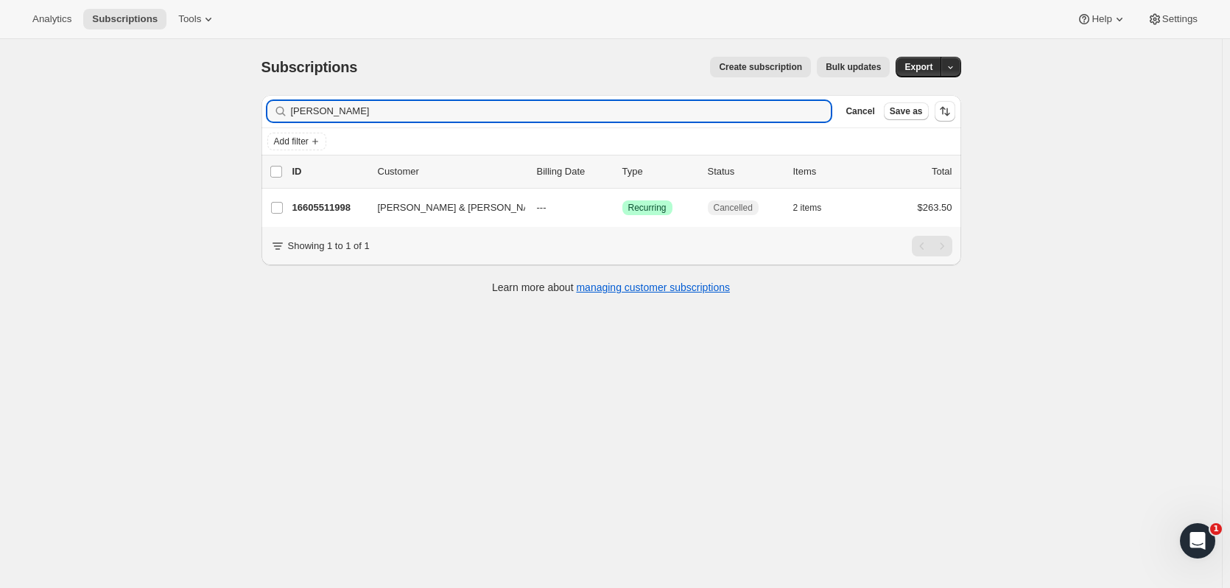
drag, startPoint x: 362, startPoint y: 111, endPoint x: 196, endPoint y: 95, distance: 166.5
click at [188, 108] on div "Subscriptions. This page is ready Subscriptions Create subscription Bulk update…" at bounding box center [611, 333] width 1222 height 588
type input "patward"
click at [346, 205] on p "16424173886" at bounding box center [329, 207] width 74 height 15
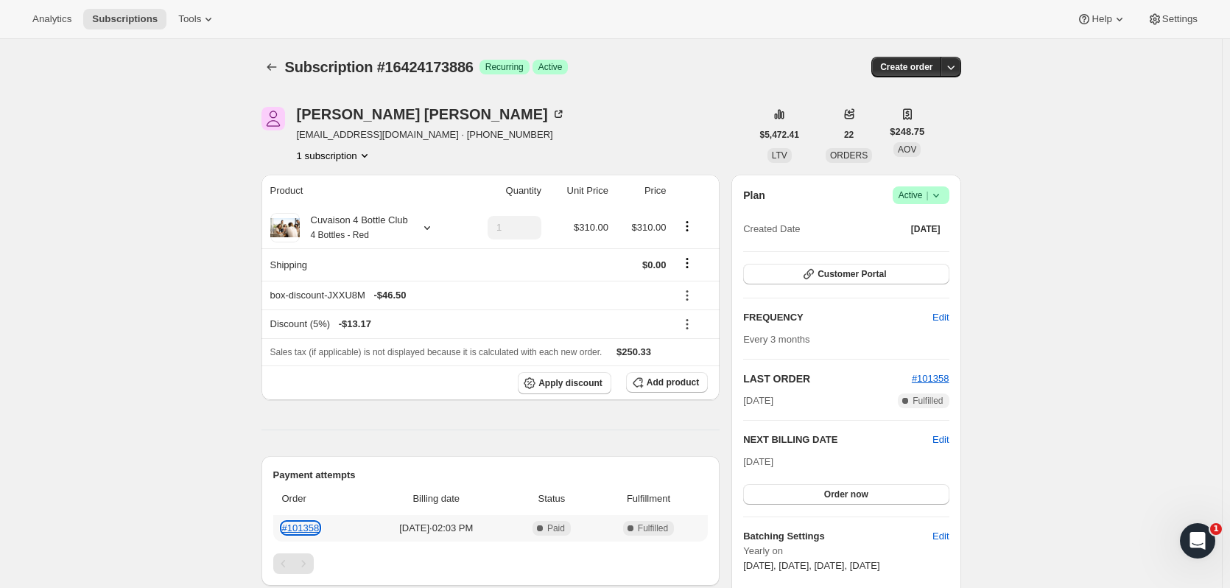
click at [314, 522] on link "#101358" at bounding box center [301, 527] width 38 height 11
click at [278, 68] on icon "Subscriptions" at bounding box center [271, 67] width 15 height 15
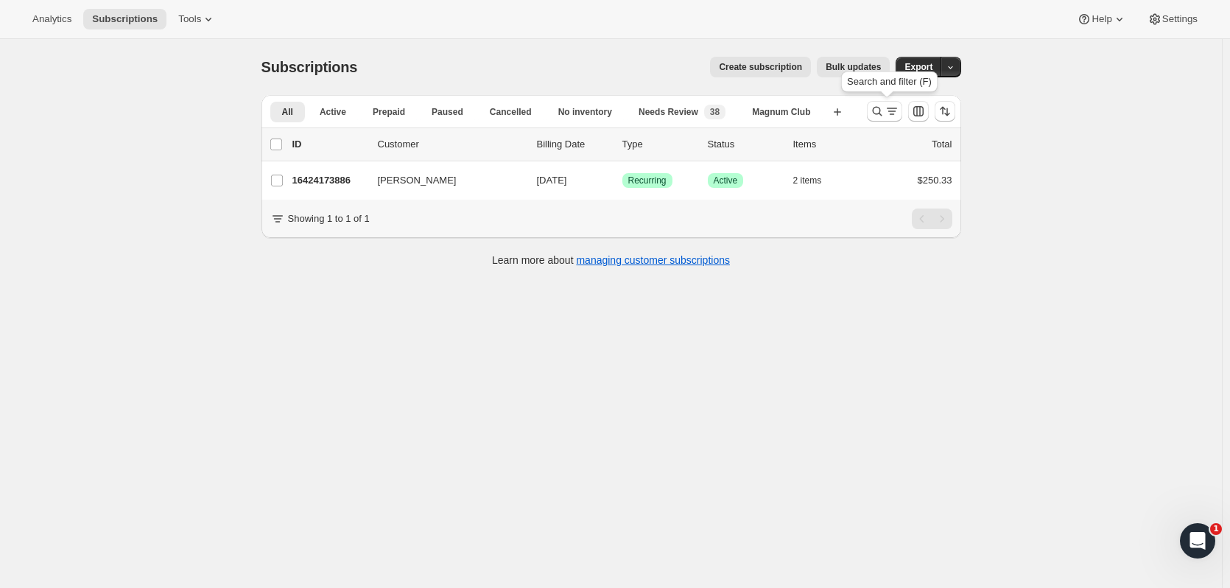
click at [871, 116] on button "Search and filter results" at bounding box center [884, 111] width 35 height 21
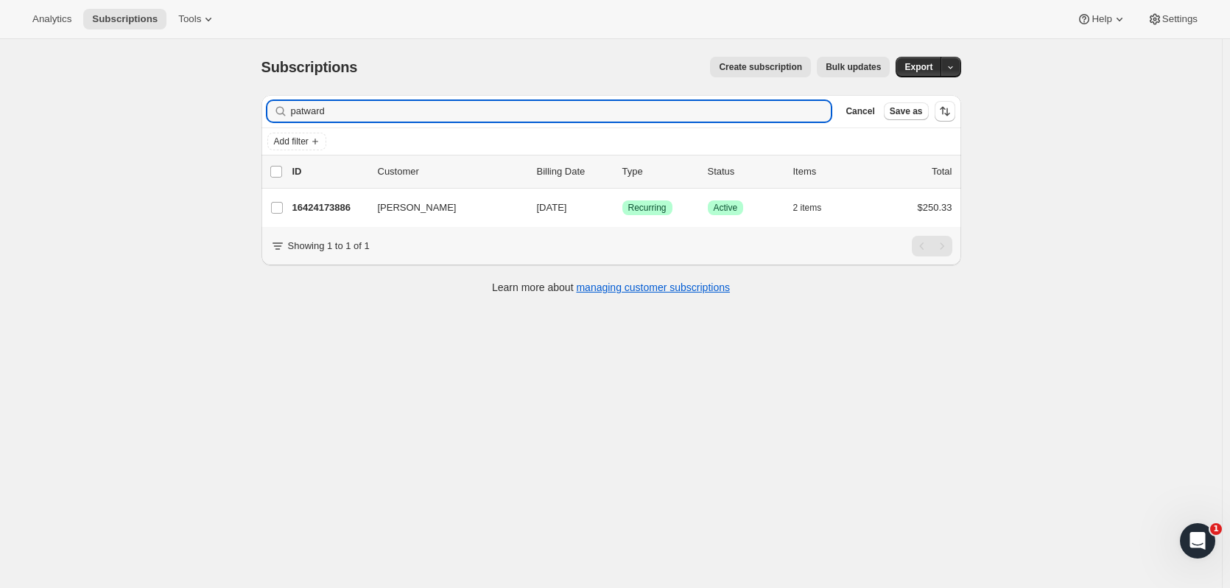
drag, startPoint x: 448, startPoint y: 107, endPoint x: 214, endPoint y: 105, distance: 234.2
click at [214, 105] on div "Subscriptions. This page is ready Subscriptions Create subscription Bulk update…" at bounding box center [611, 333] width 1222 height 588
type input "patrice landers"
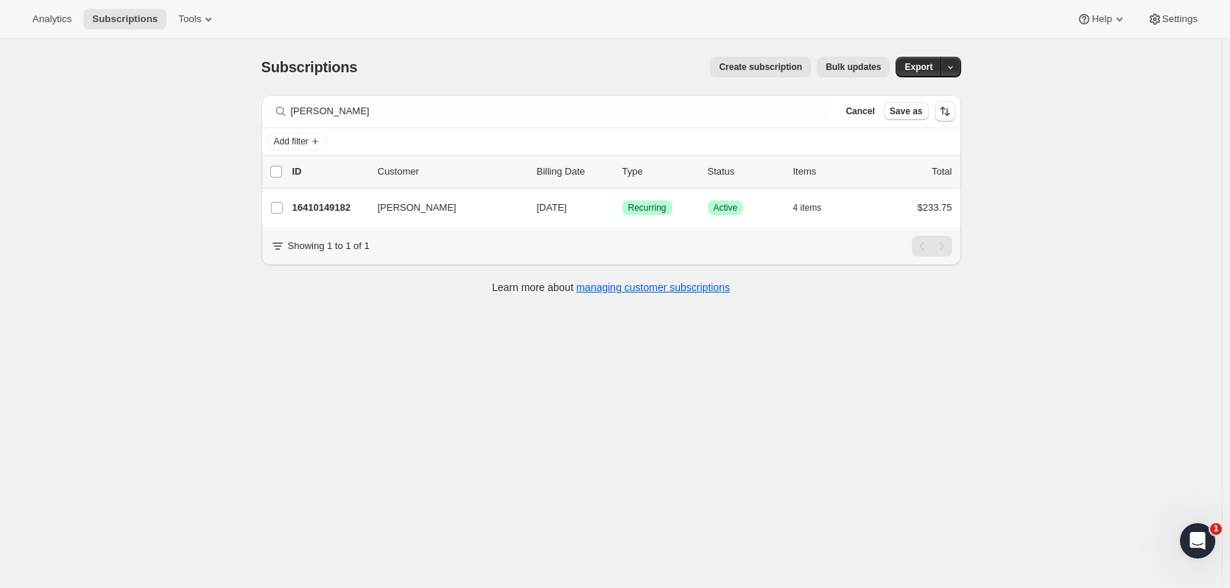
click at [323, 201] on p "16410149182" at bounding box center [329, 207] width 74 height 15
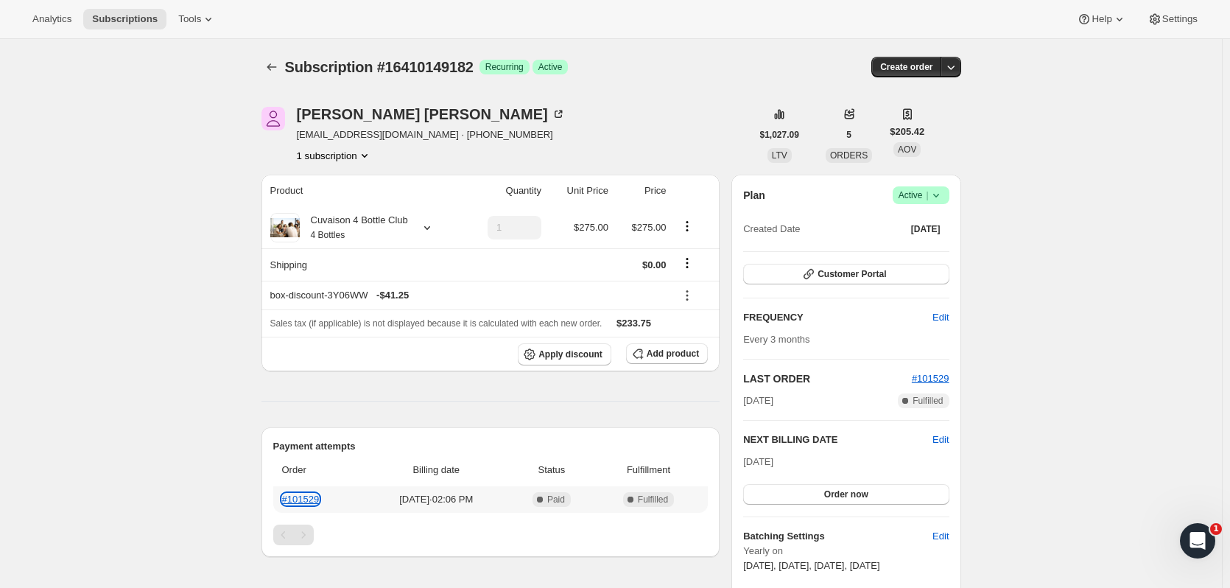
click at [319, 500] on link "#101529" at bounding box center [301, 498] width 38 height 11
click at [279, 63] on icon "Subscriptions" at bounding box center [271, 67] width 15 height 15
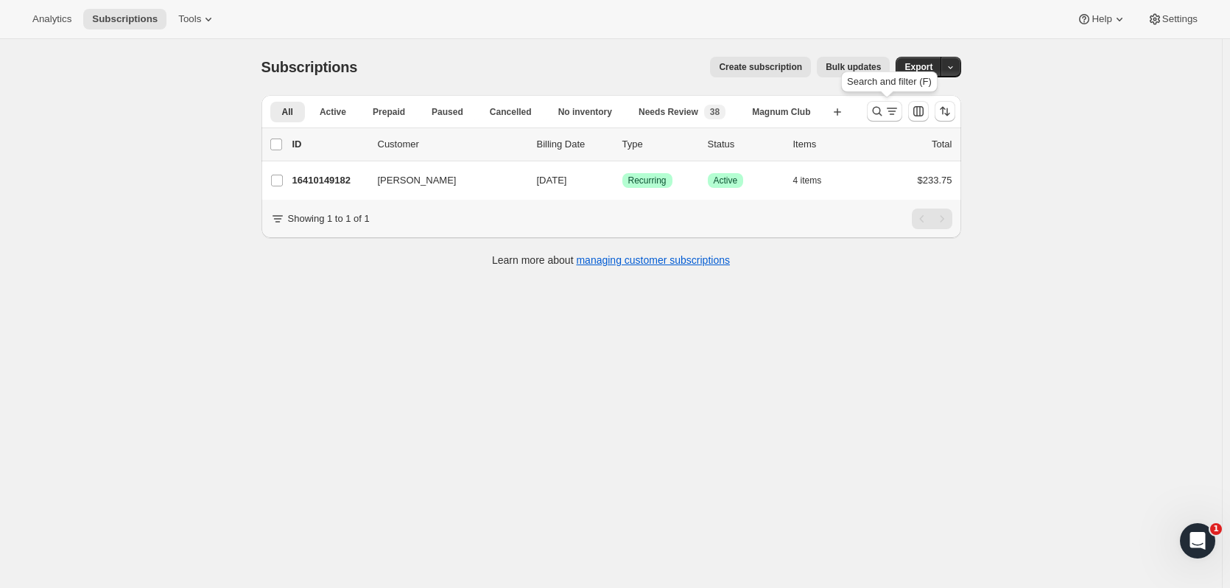
click at [877, 113] on icon "Search and filter results" at bounding box center [877, 111] width 15 height 15
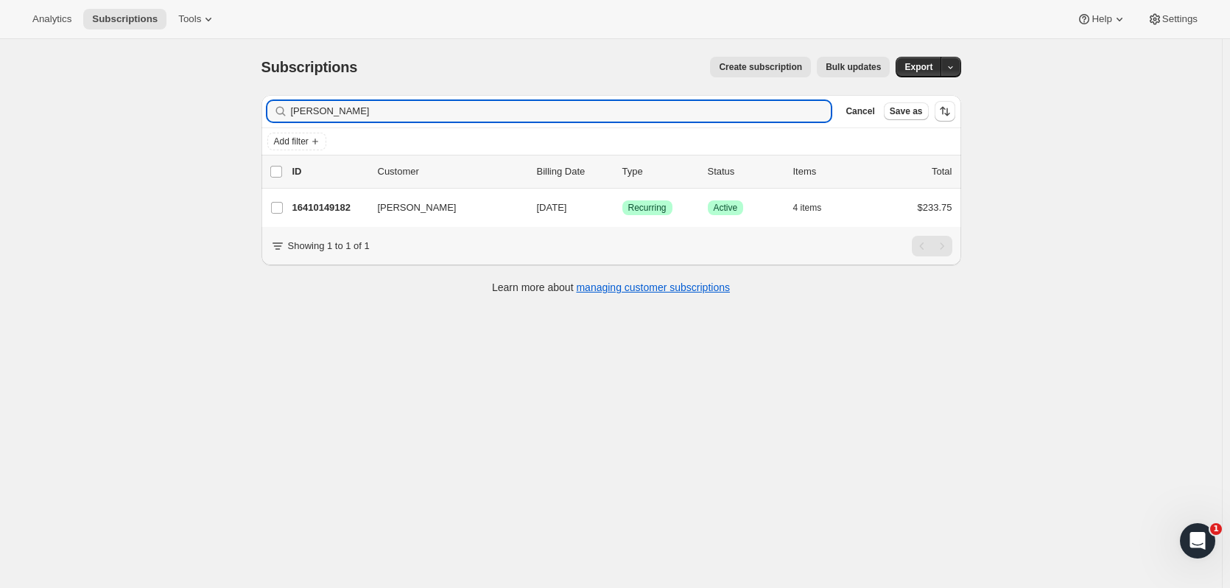
drag, startPoint x: 396, startPoint y: 119, endPoint x: 138, endPoint y: 105, distance: 258.9
click at [141, 112] on div "Subscriptions. This page is ready Subscriptions Create subscription Bulk update…" at bounding box center [611, 333] width 1222 height 588
drag, startPoint x: 346, startPoint y: 115, endPoint x: 275, endPoint y: 112, distance: 70.8
click at [275, 112] on div "randy moon Clear" at bounding box center [549, 111] width 564 height 21
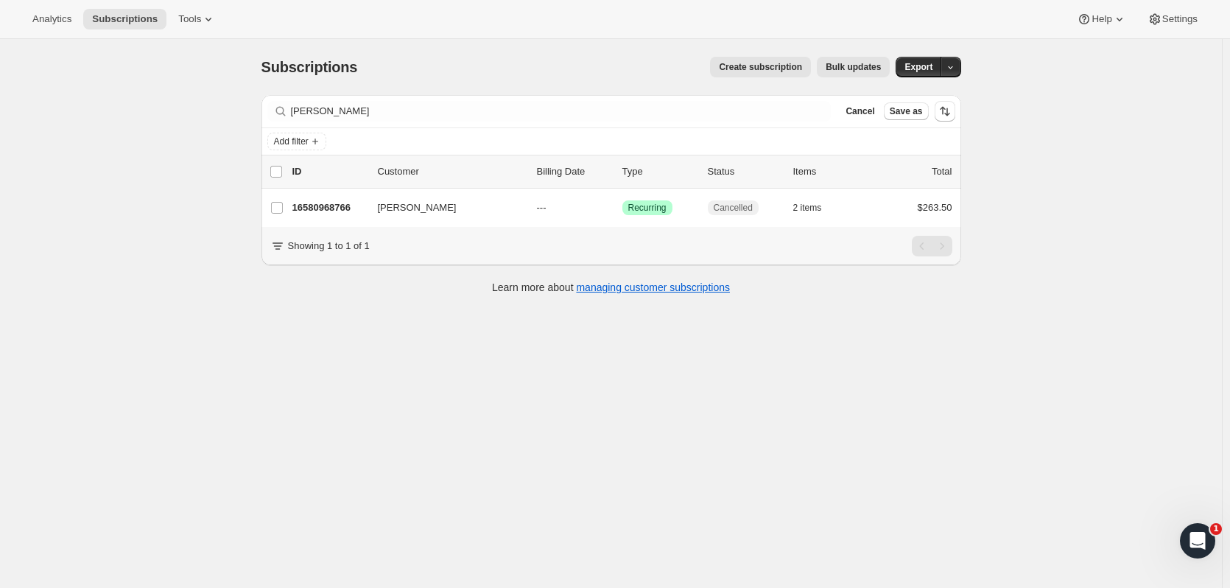
click at [288, 109] on icon at bounding box center [280, 111] width 15 height 15
click at [282, 110] on icon at bounding box center [280, 111] width 15 height 15
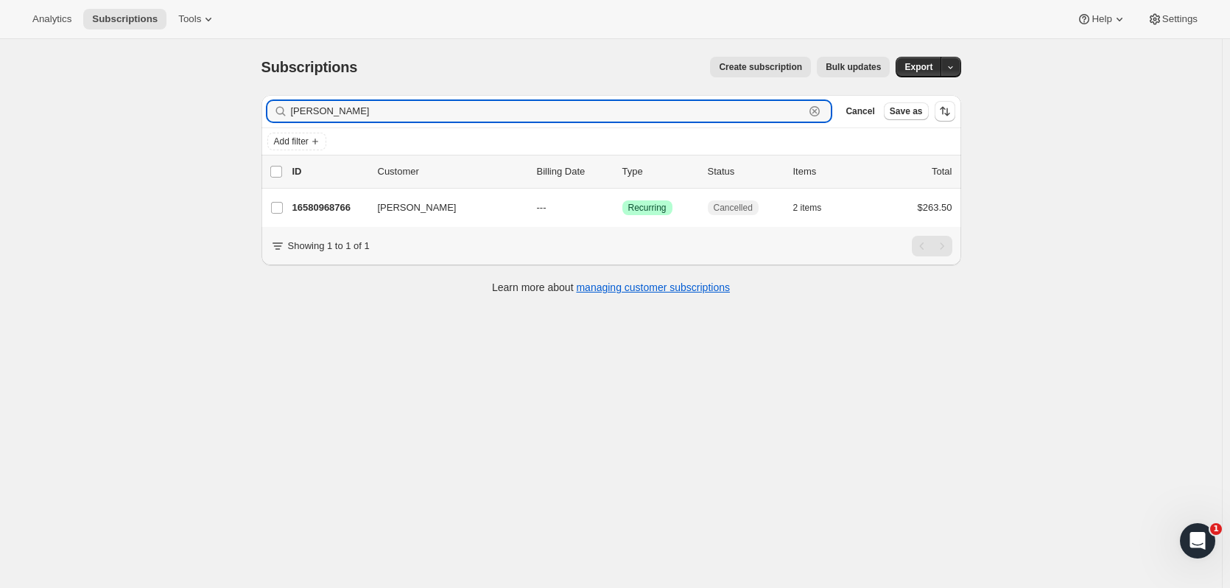
drag, startPoint x: 392, startPoint y: 116, endPoint x: 215, endPoint y: 70, distance: 182.8
click at [214, 107] on div "Subscriptions. This page is ready Subscriptions Create subscription Bulk update…" at bounding box center [611, 333] width 1222 height 588
type input "kim cox"
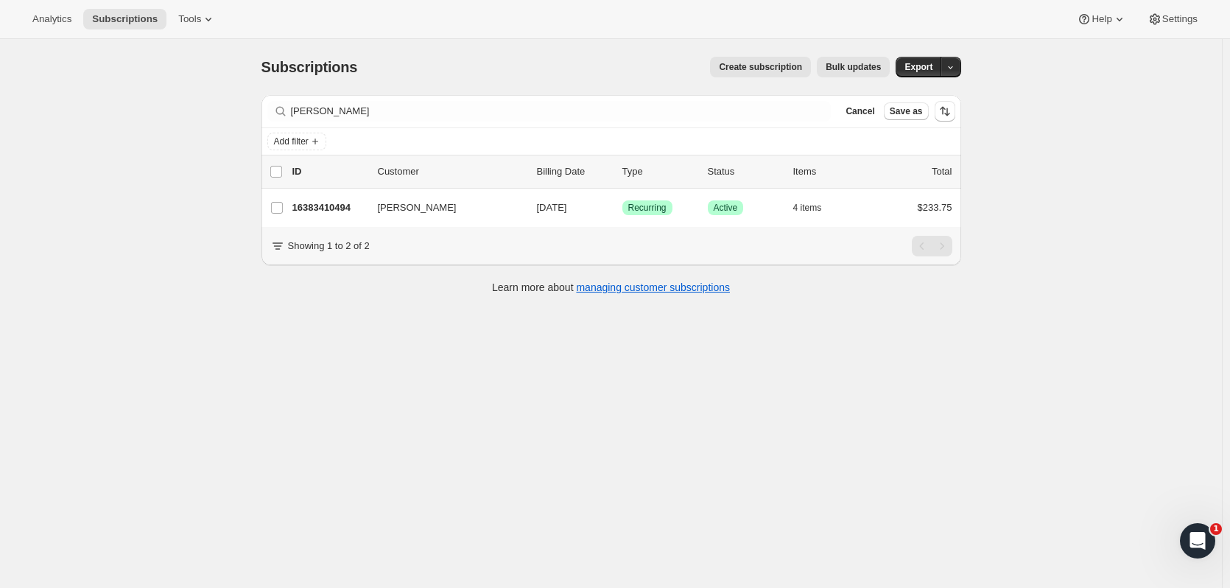
click at [360, 203] on p "16383410494" at bounding box center [329, 207] width 74 height 15
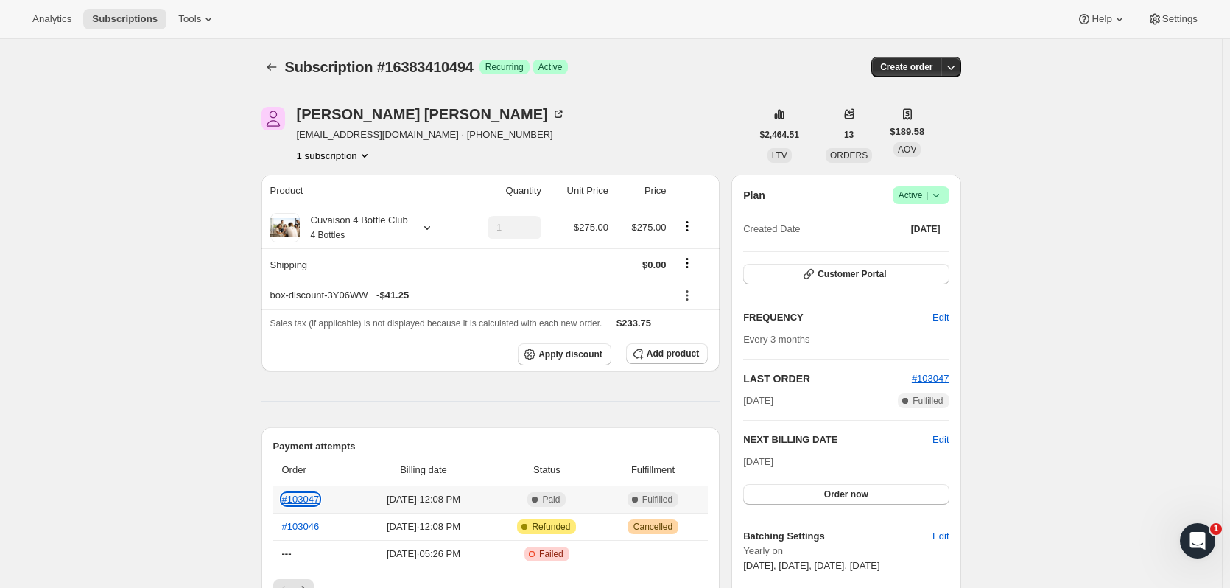
click at [320, 495] on link "#103047" at bounding box center [301, 498] width 38 height 11
click at [266, 69] on button "Subscriptions" at bounding box center [271, 67] width 21 height 21
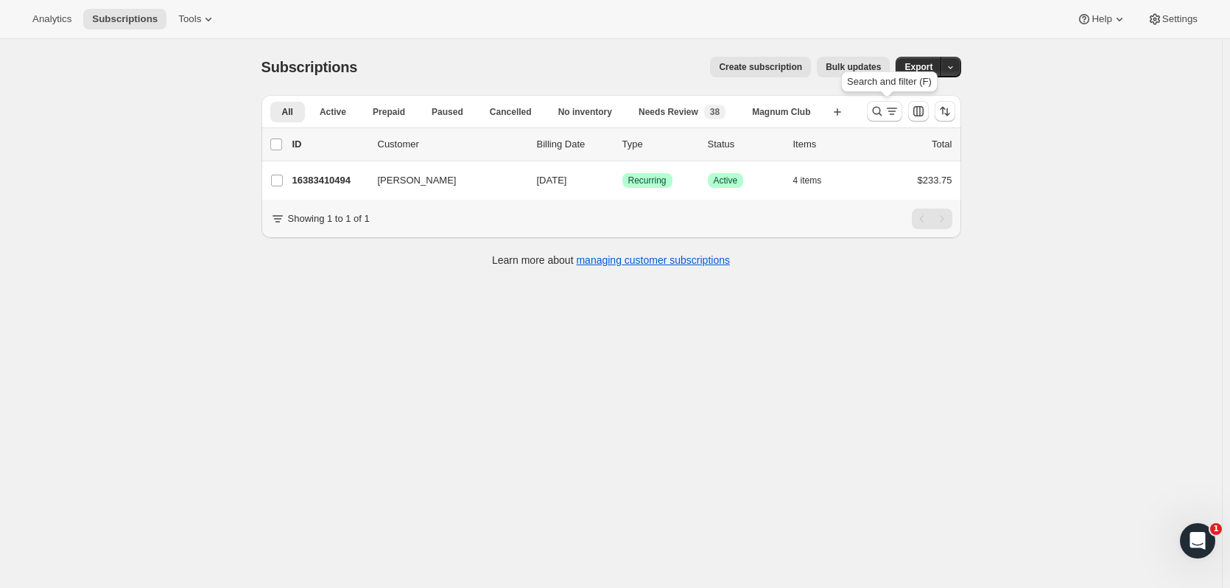
click at [880, 113] on icon "Search and filter results" at bounding box center [877, 111] width 15 height 15
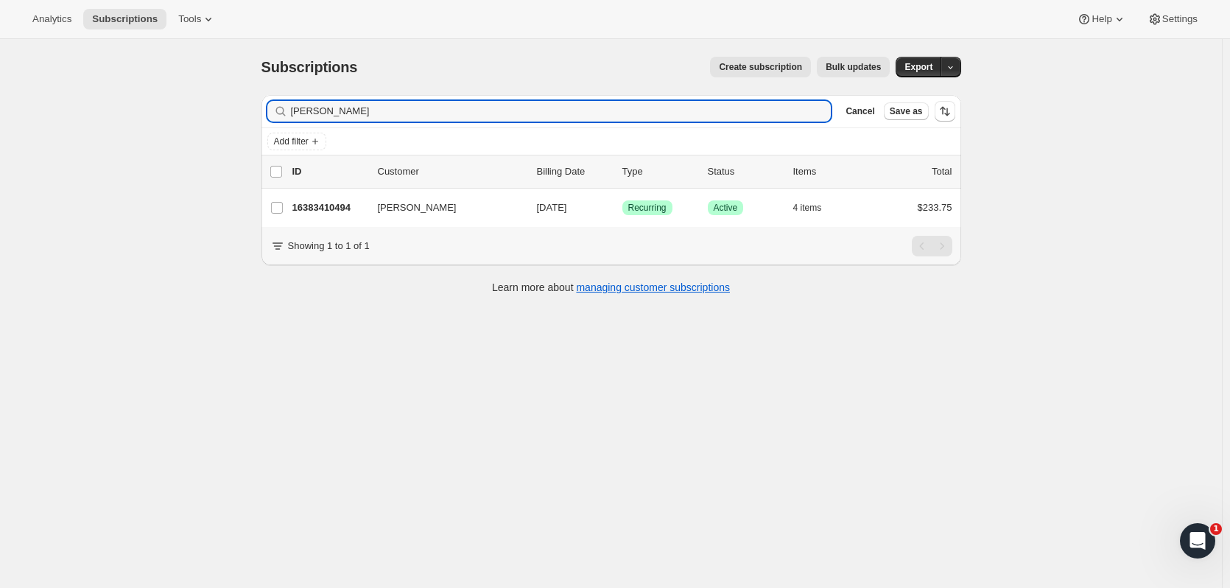
drag, startPoint x: 227, startPoint y: 108, endPoint x: 206, endPoint y: 113, distance: 21.3
click at [205, 110] on div "Subscriptions. This page is ready Subscriptions Create subscription Bulk update…" at bounding box center [611, 333] width 1222 height 588
type input "boomer"
click at [308, 203] on p "16386294078" at bounding box center [329, 207] width 74 height 15
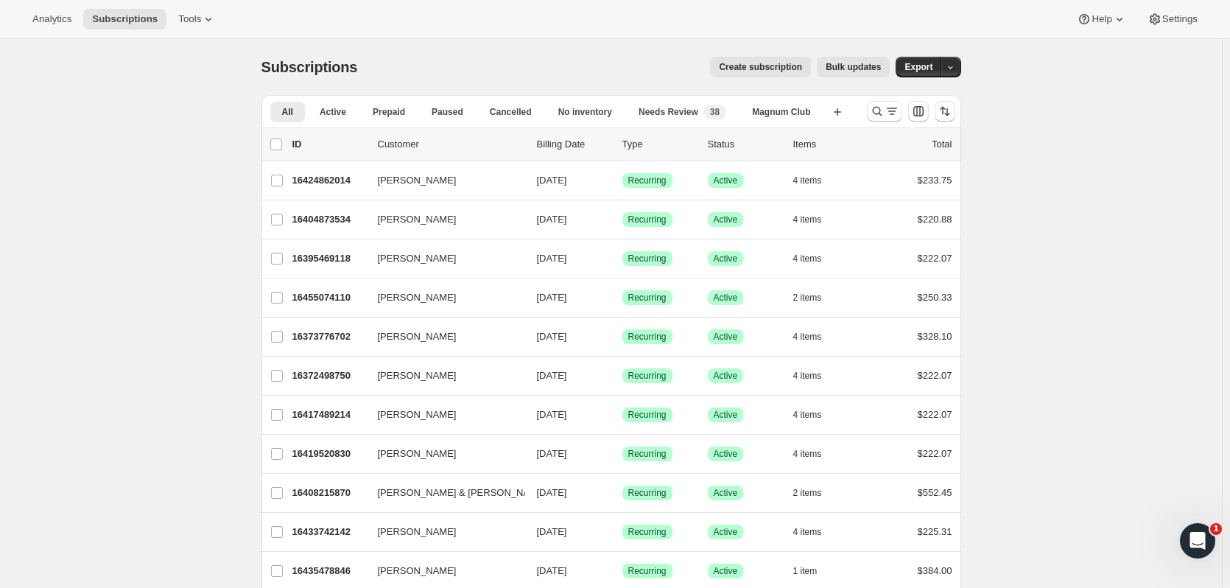
click at [883, 116] on icon "Search and filter results" at bounding box center [877, 111] width 15 height 15
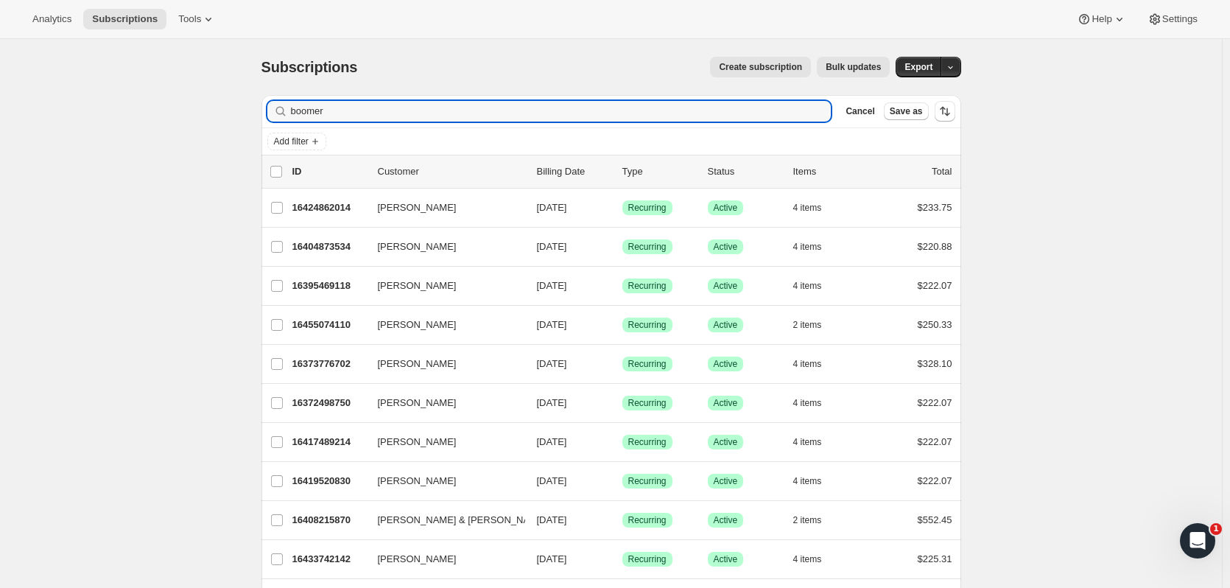
type input "boomer"
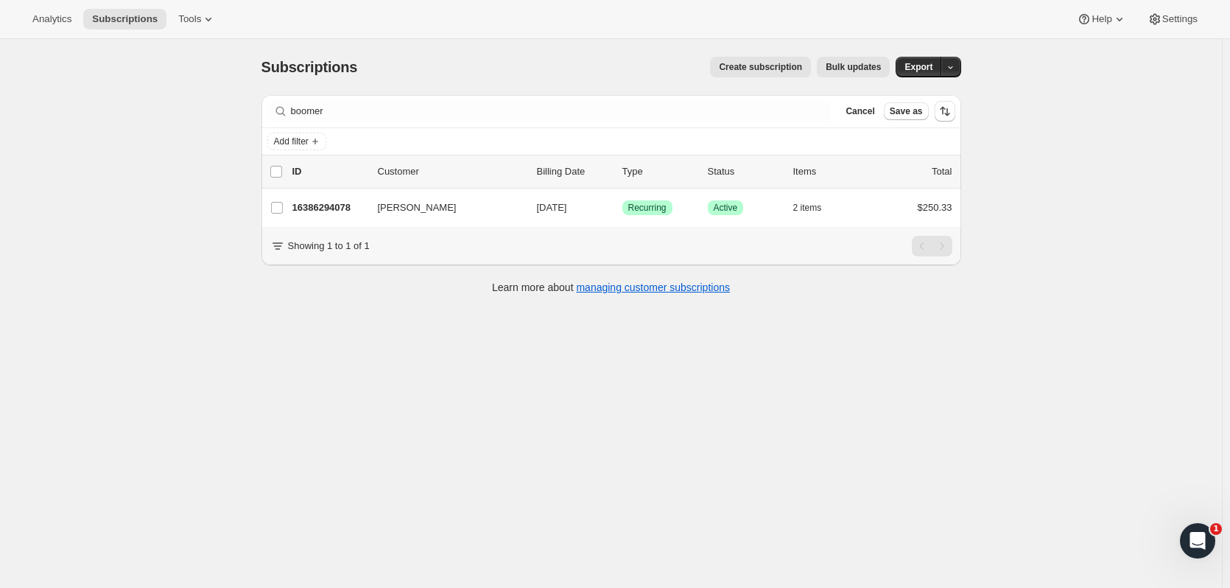
click at [325, 215] on div "16386294078 Nancy Boomer 11/01/2025 Success Recurring Success Active 2 items $2…" at bounding box center [622, 207] width 660 height 21
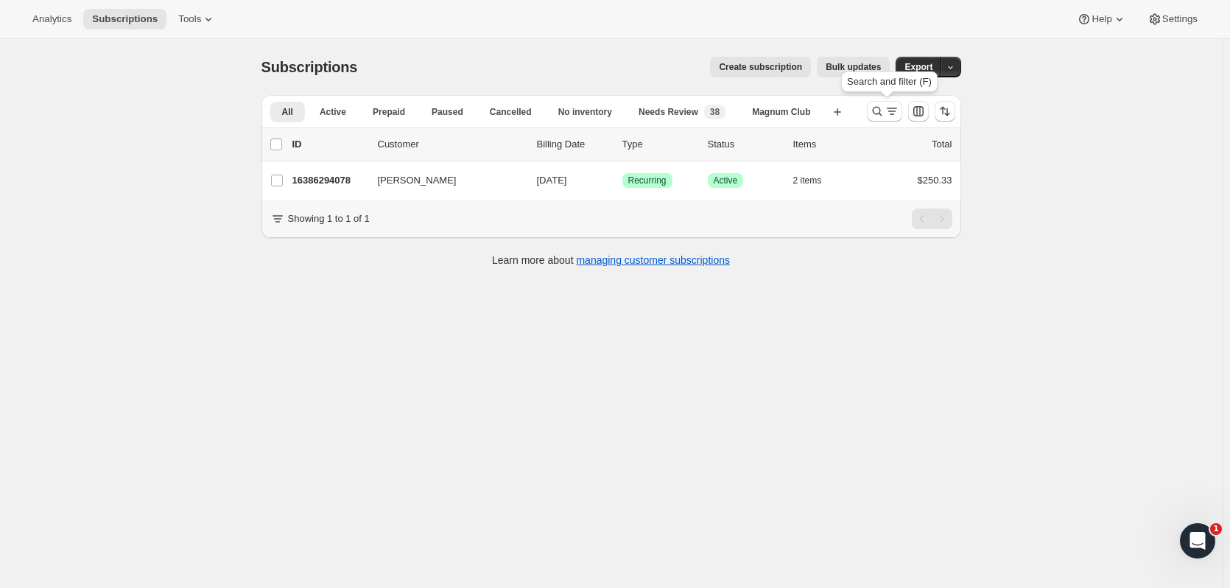
drag, startPoint x: 876, startPoint y: 109, endPoint x: 507, endPoint y: 91, distance: 370.2
click at [871, 109] on button "Search and filter results" at bounding box center [884, 111] width 35 height 21
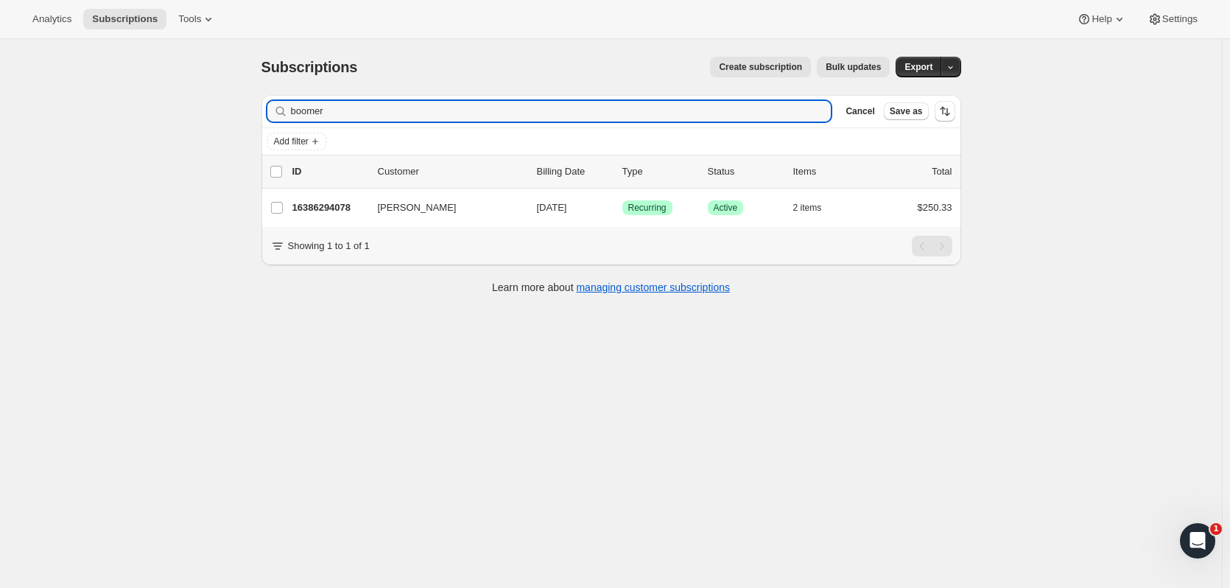
drag, startPoint x: 441, startPoint y: 102, endPoint x: 196, endPoint y: 110, distance: 245.4
click at [196, 110] on div "Subscriptions. This page is ready Subscriptions Create subscription Bulk update…" at bounding box center [611, 333] width 1222 height 588
type input "[PERSON_NAME]"
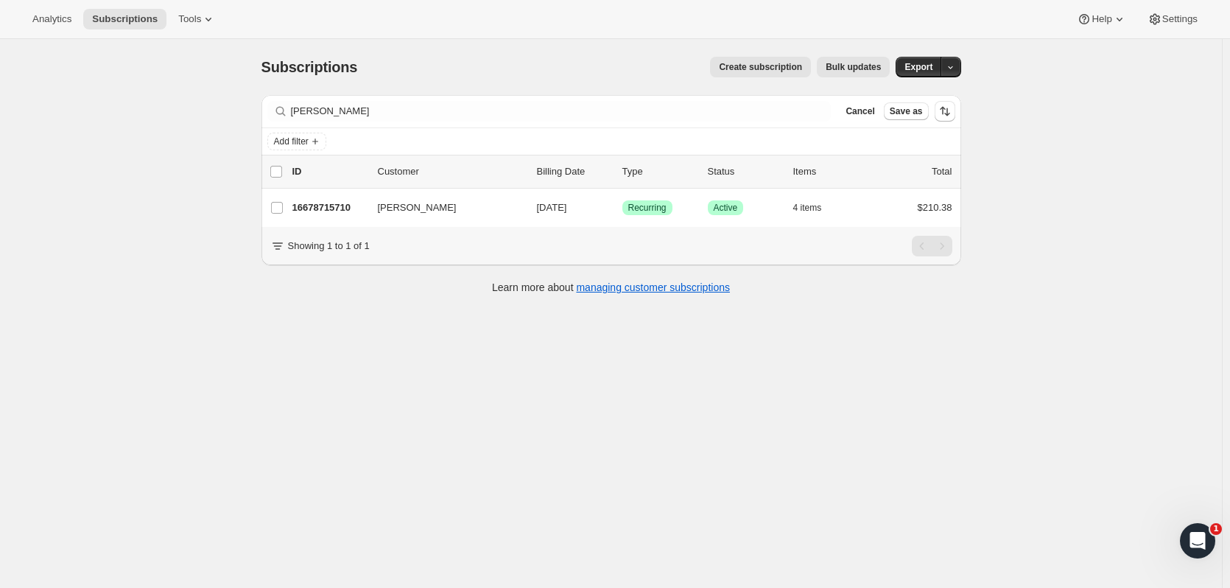
click at [339, 217] on div "16678715710 [PERSON_NAME] [DATE] Success Recurring Success Active 4 items $210.…" at bounding box center [622, 207] width 660 height 21
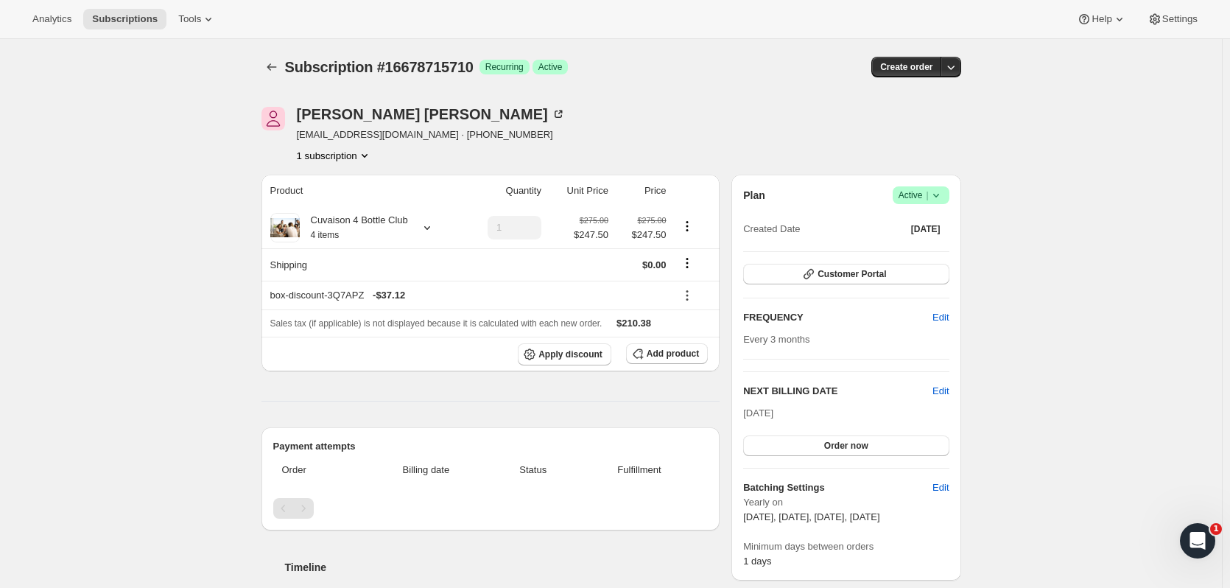
click at [951, 64] on icon "button" at bounding box center [950, 67] width 15 height 15
click at [889, 118] on span "Create custom one-time order" at bounding box center [892, 122] width 127 height 11
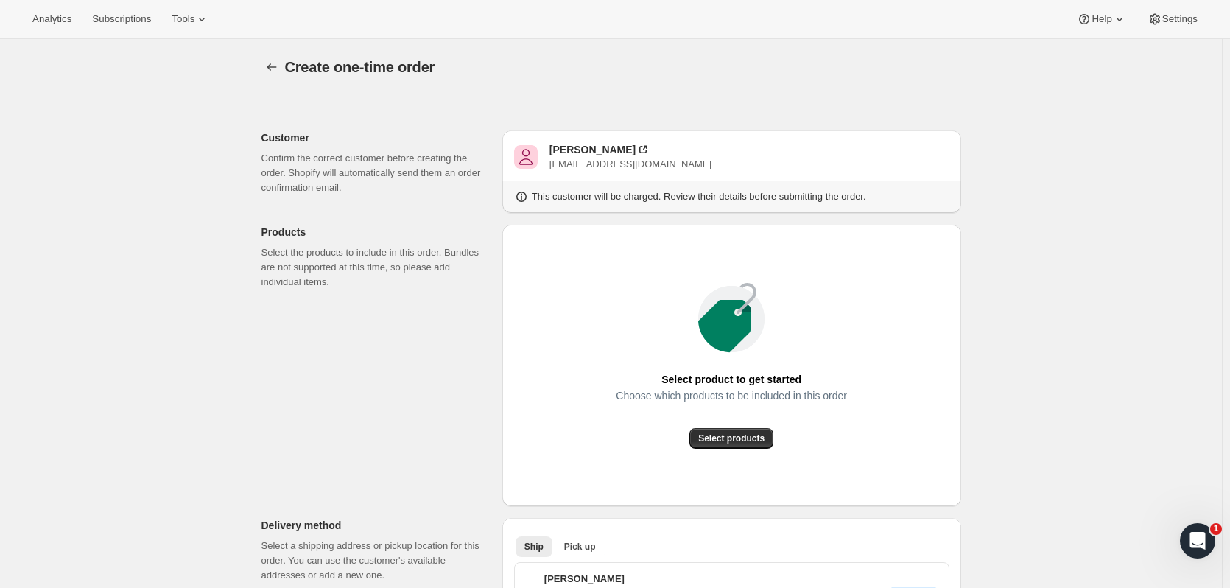
click at [745, 435] on span "Select products" at bounding box center [731, 438] width 66 height 12
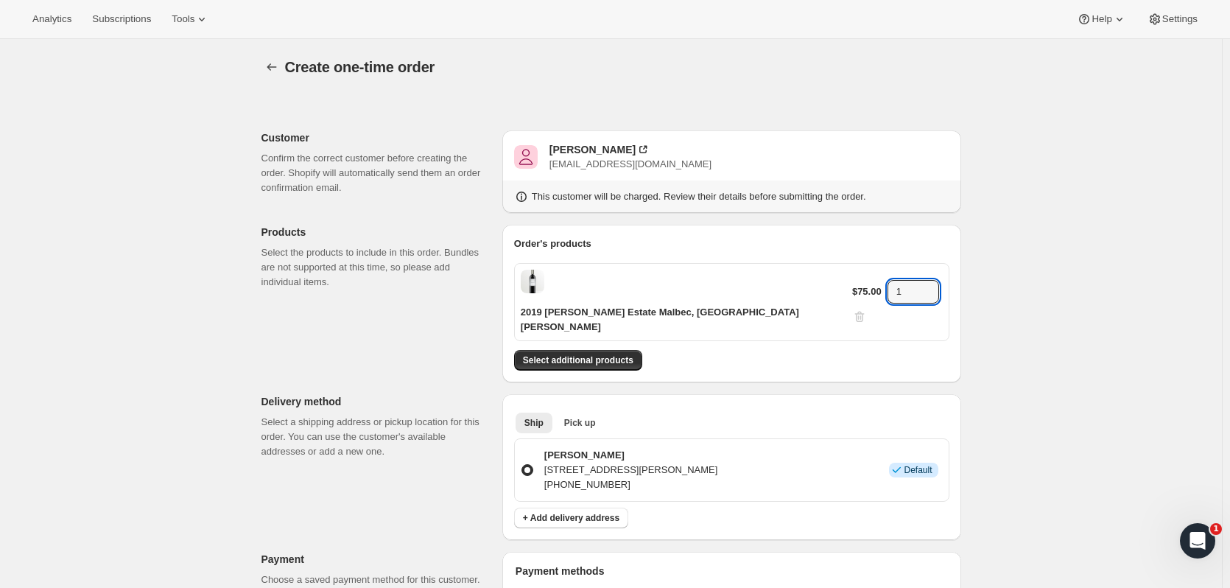
click at [922, 283] on div at bounding box center [928, 287] width 16 height 9
click at [628, 350] on button "Select additional products" at bounding box center [578, 360] width 128 height 21
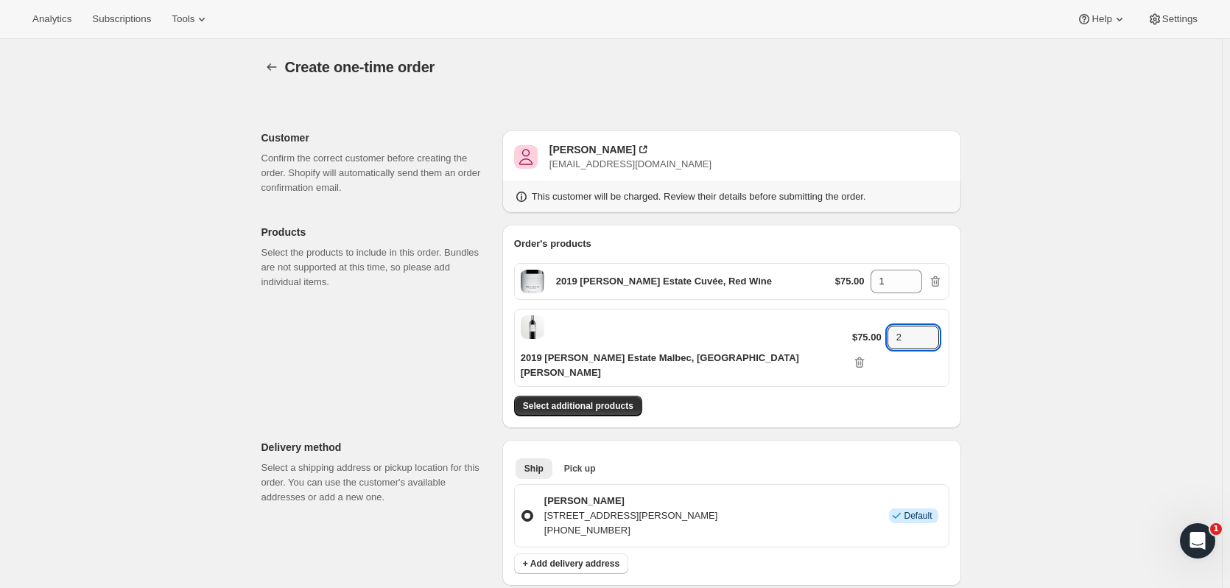
click at [921, 326] on icon at bounding box center [928, 333] width 15 height 15
type input "3"
click at [913, 270] on icon at bounding box center [911, 277] width 15 height 15
type input "2"
click at [924, 340] on icon at bounding box center [927, 342] width 7 height 4
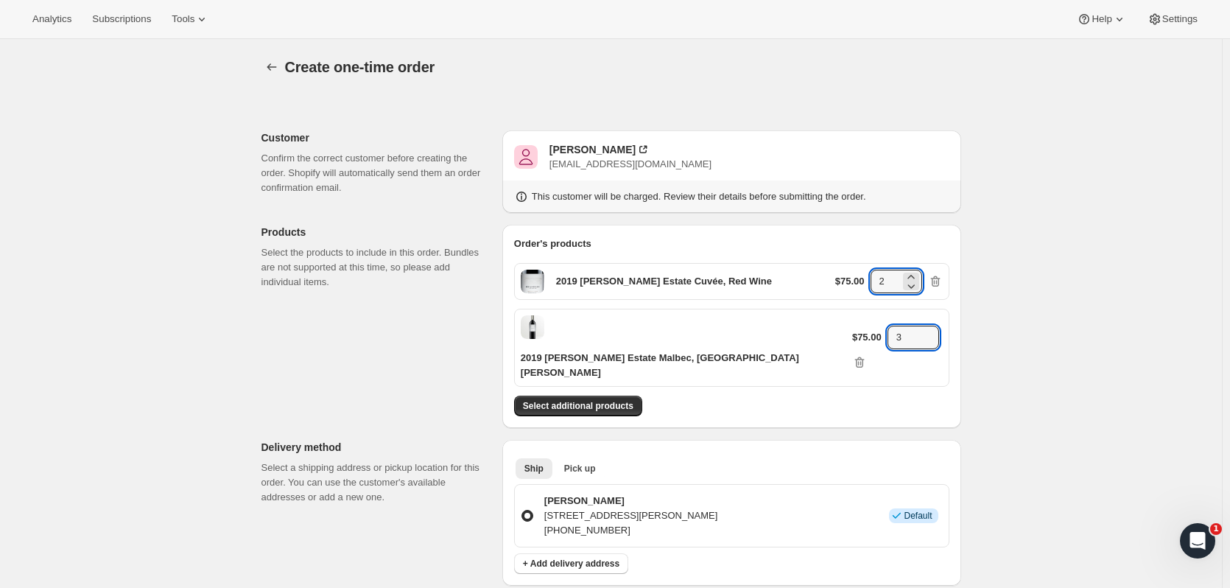
type input "2"
click at [590, 400] on span "Select additional products" at bounding box center [578, 406] width 110 height 12
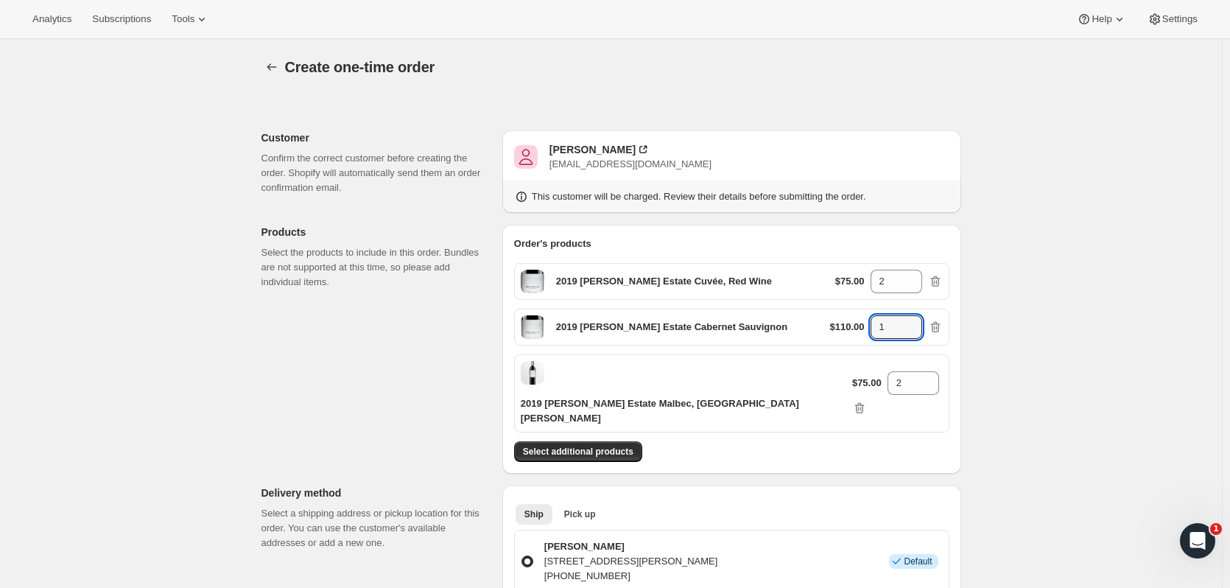
click at [915, 317] on icon at bounding box center [911, 322] width 15 height 15
type input "2"
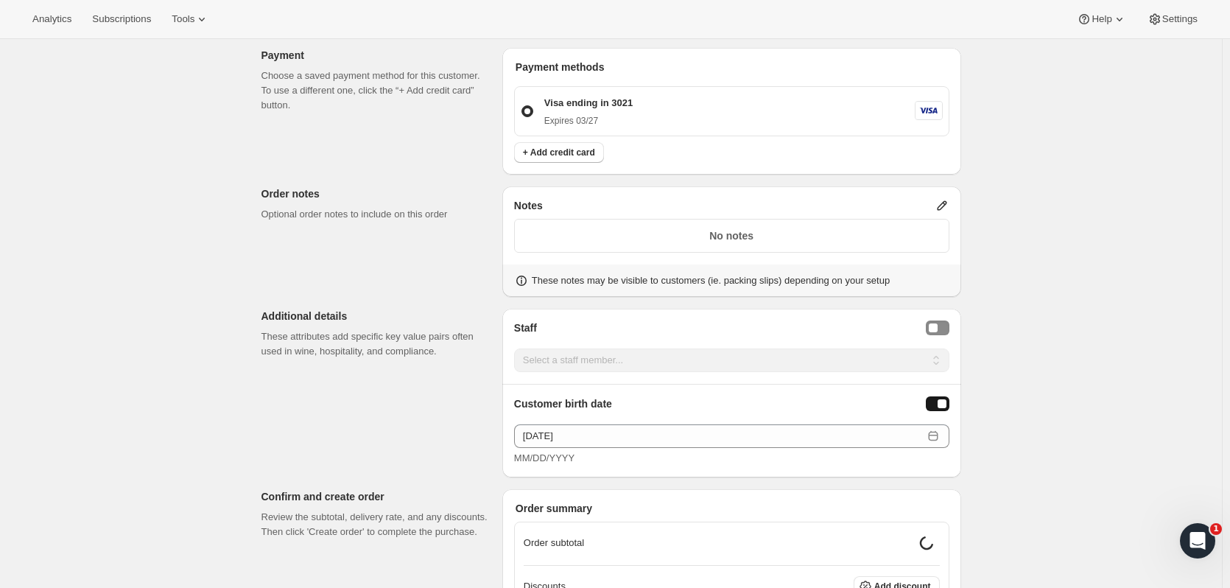
scroll to position [604, 0]
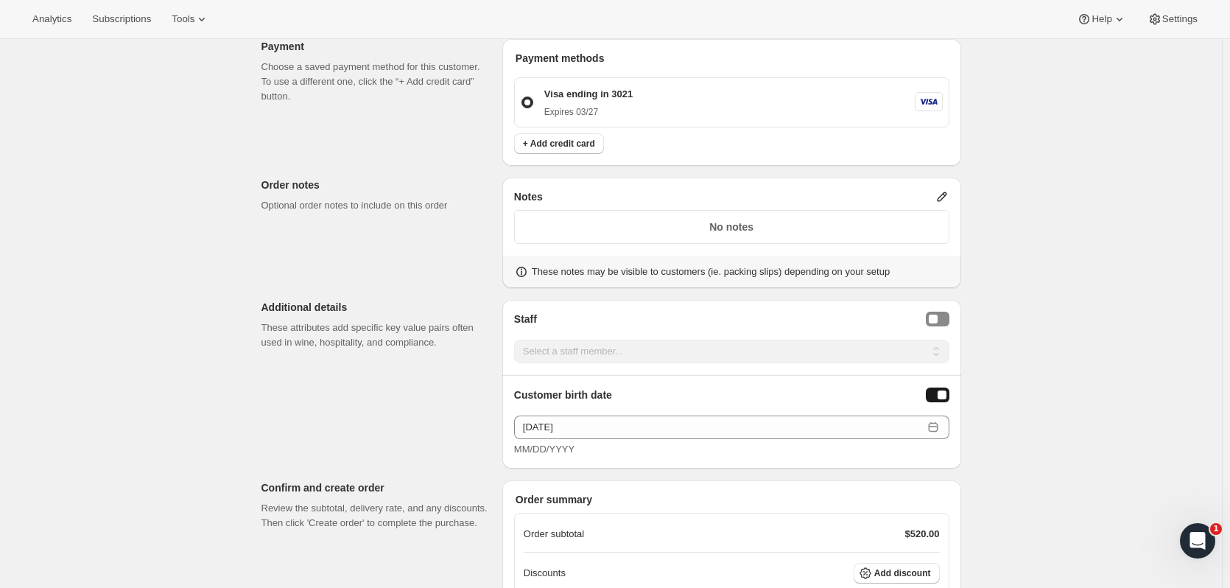
click at [938, 314] on div "Staff Selector" at bounding box center [933, 318] width 9 height 9
click at [940, 340] on select "Select a staff member... Lindsay Knight Rafa Nicoletto Nicasio Yeend Gloria Bin…" at bounding box center [731, 352] width 435 height 24
click at [1044, 246] on div "Create one-time order. This page is ready Create one-time order Customer Confir…" at bounding box center [611, 102] width 1222 height 1335
click at [911, 567] on span "Add discount" at bounding box center [902, 573] width 57 height 12
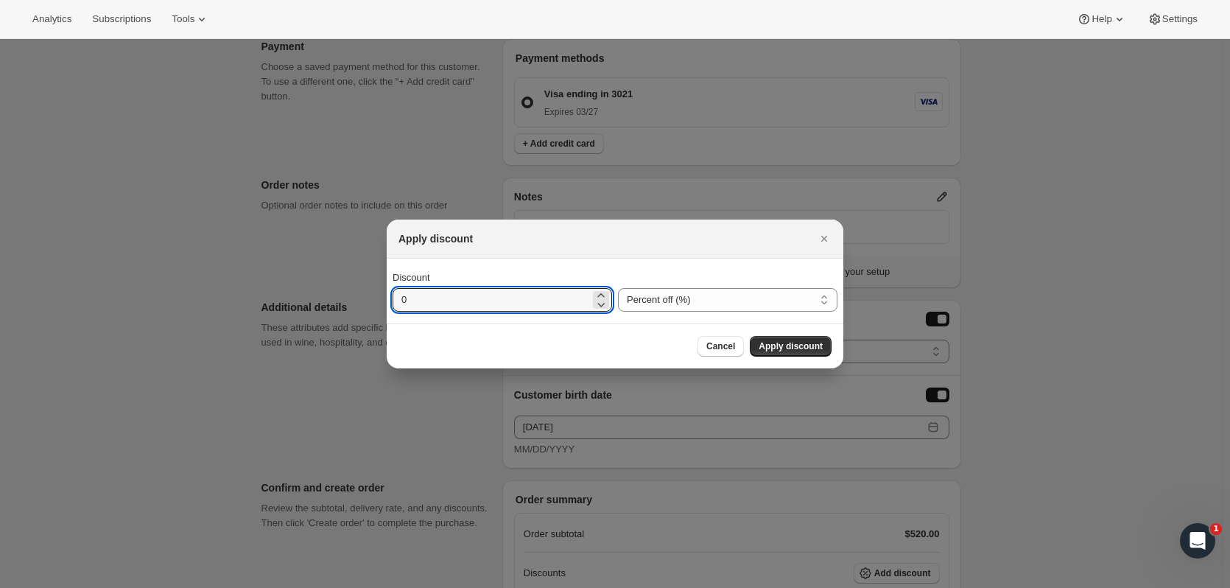
drag, startPoint x: 376, startPoint y: 307, endPoint x: 318, endPoint y: 270, distance: 68.9
type input "15"
click at [776, 347] on span "Apply discount" at bounding box center [791, 346] width 64 height 12
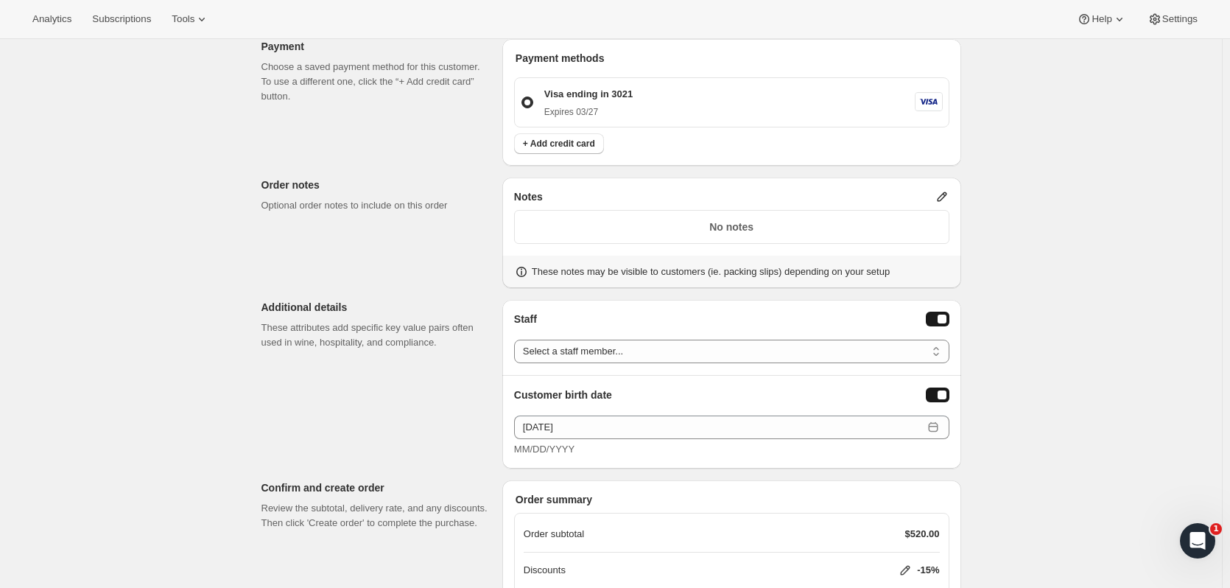
scroll to position [681, 0]
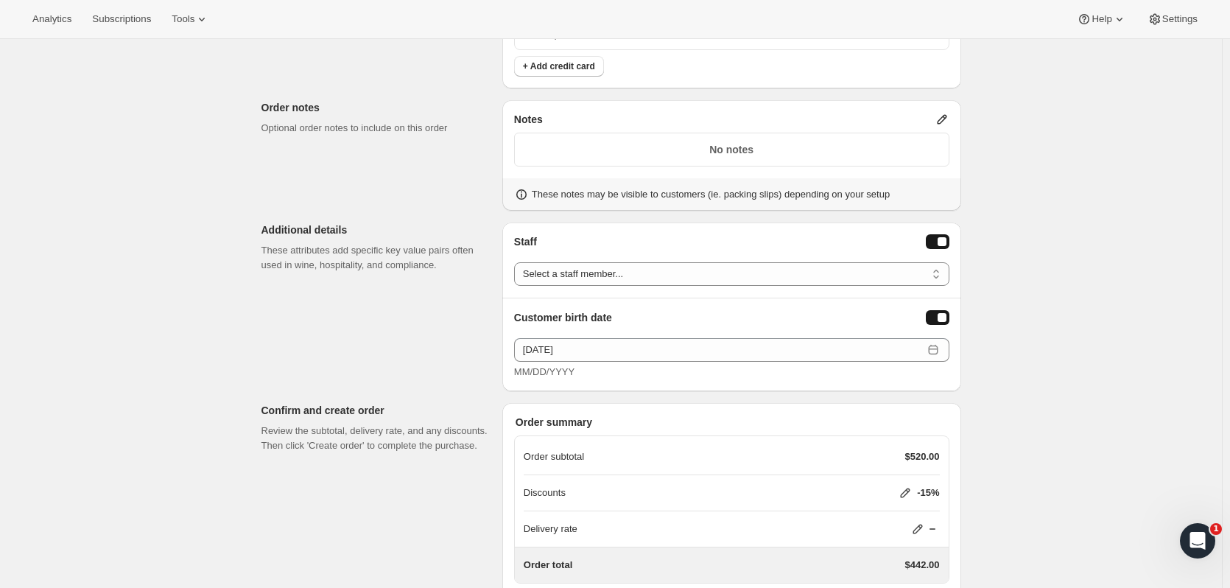
click at [916, 521] on icon at bounding box center [917, 528] width 15 height 15
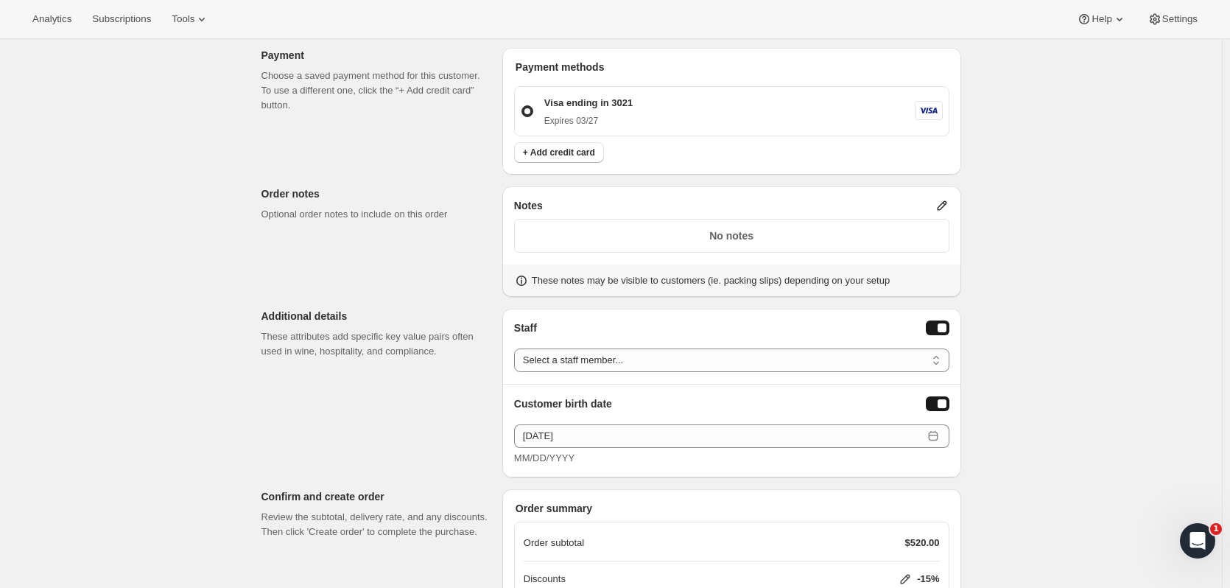
scroll to position [738, 0]
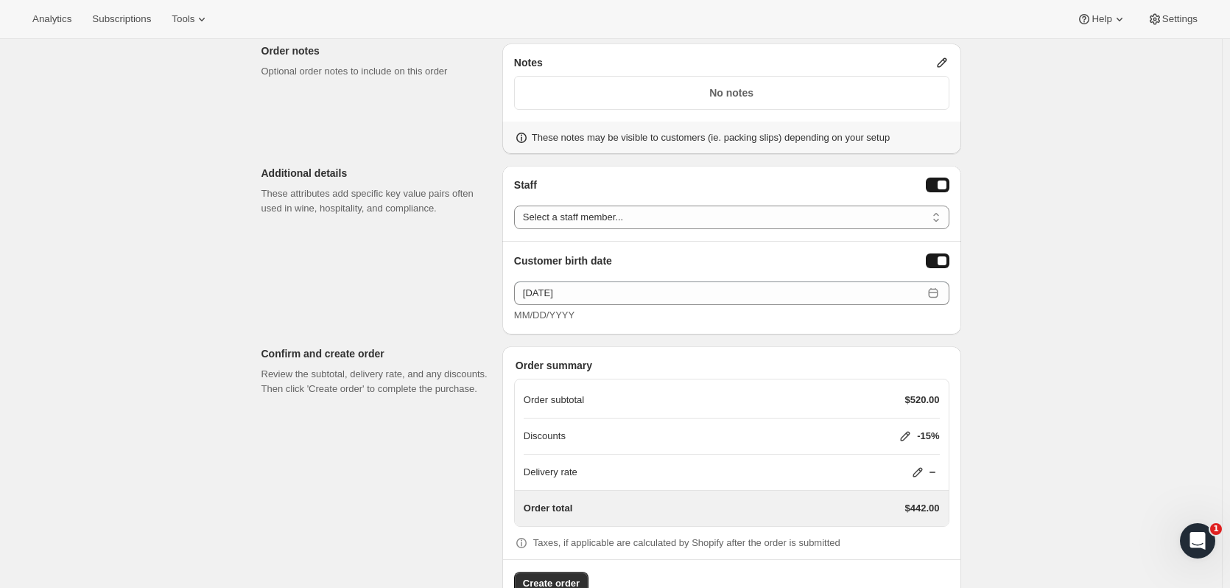
click at [588, 572] on button "Create order" at bounding box center [551, 584] width 74 height 24
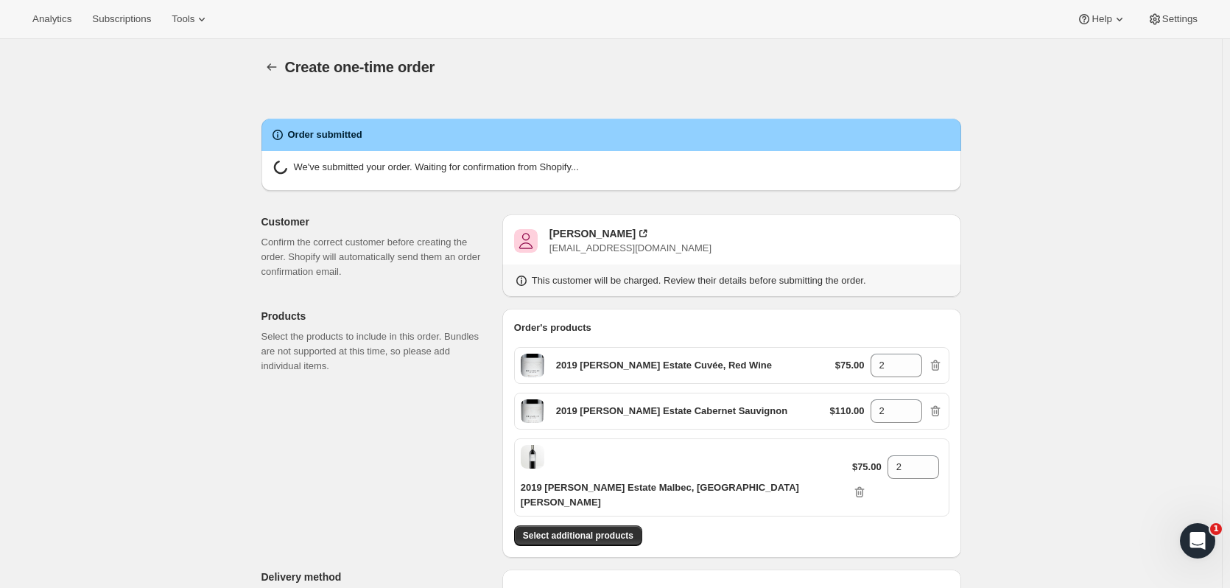
radio input "true"
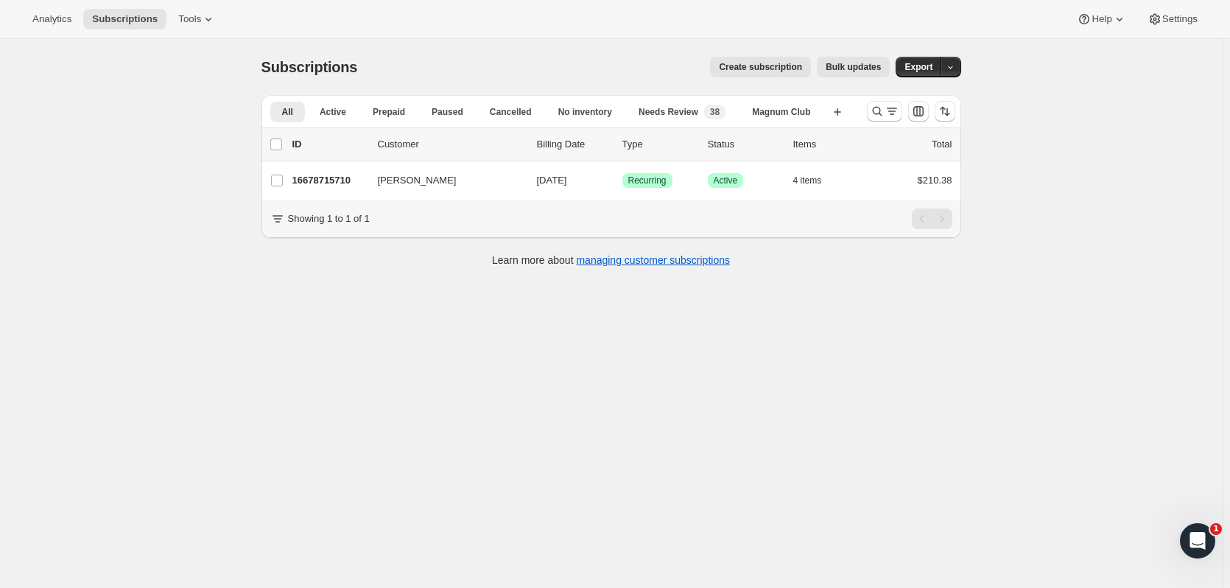
click at [345, 184] on p "16678715710" at bounding box center [329, 180] width 74 height 15
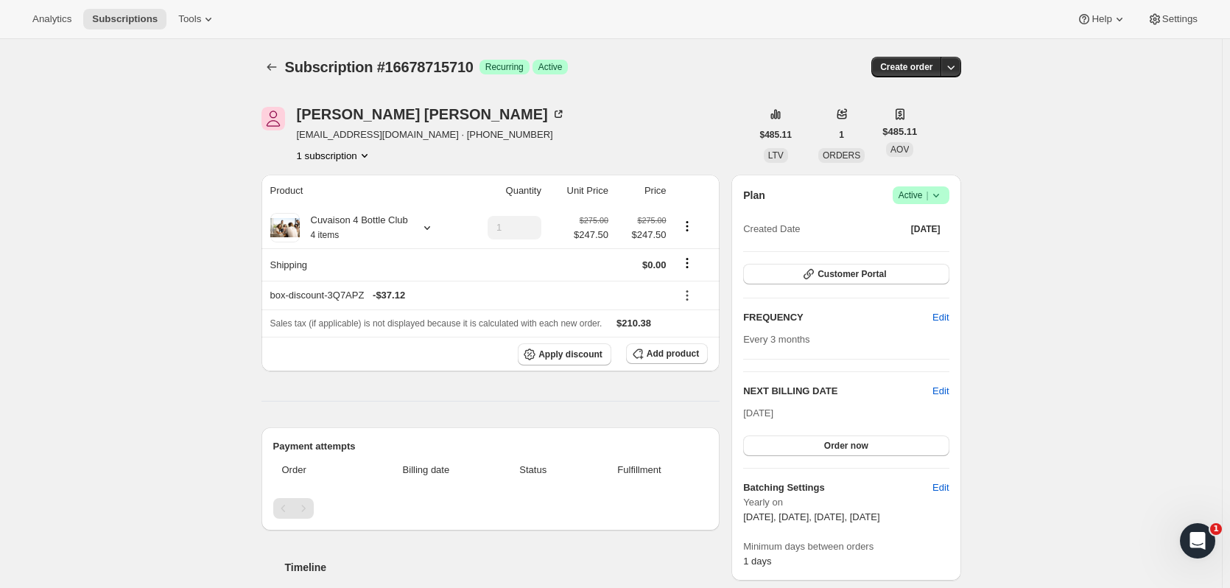
click at [952, 64] on icon "button" at bounding box center [950, 67] width 15 height 15
click at [918, 117] on span "Create custom one-time order" at bounding box center [892, 122] width 127 height 11
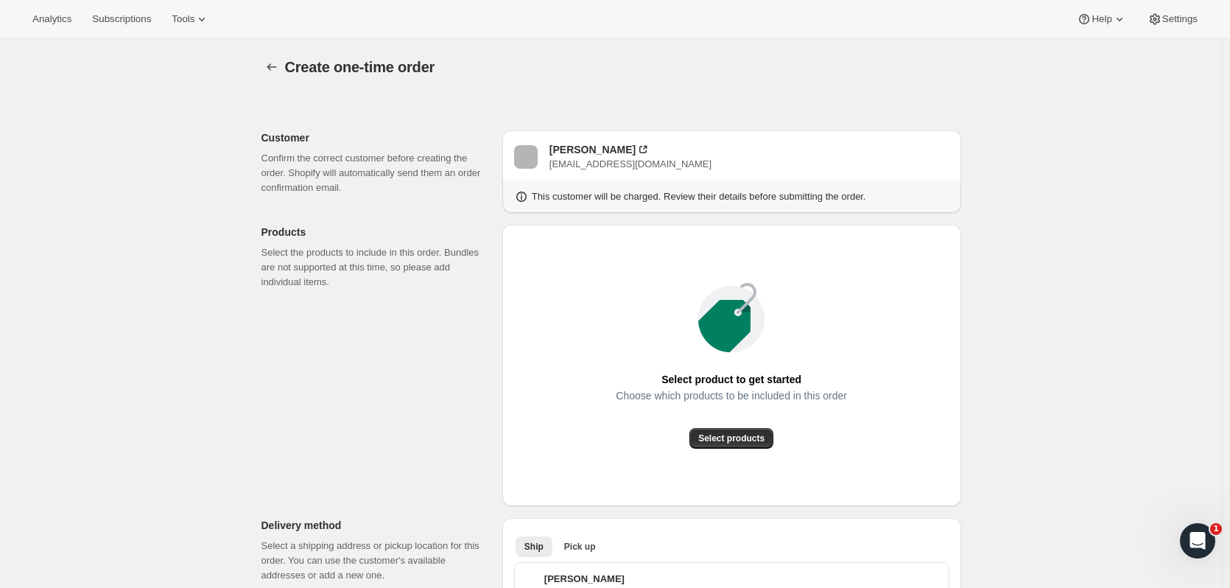
click at [755, 437] on span "Select products" at bounding box center [731, 438] width 66 height 12
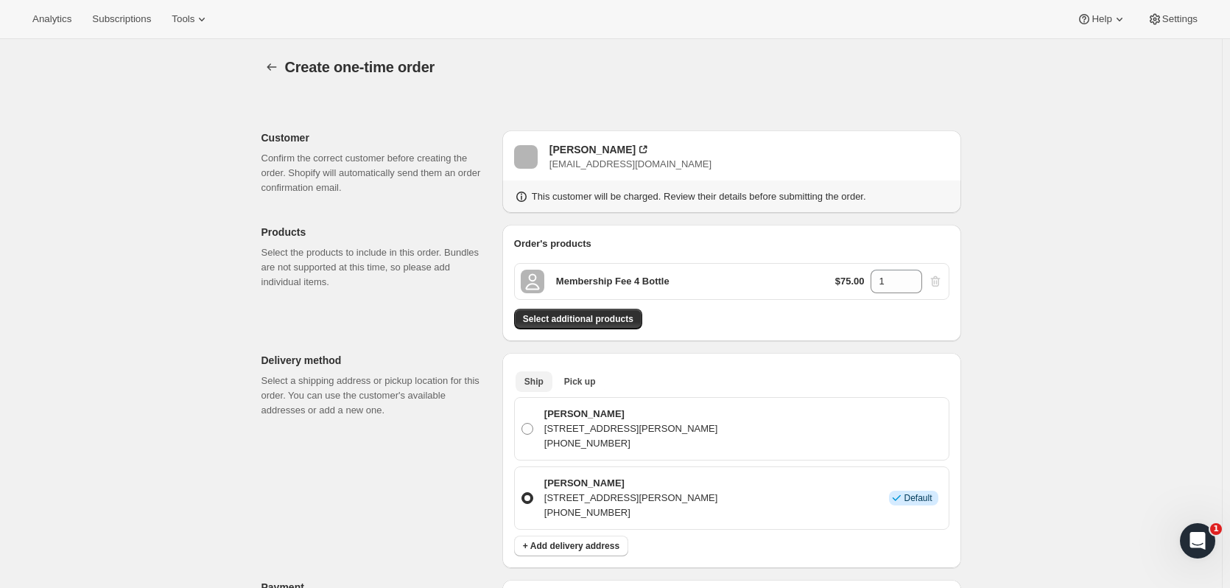
click at [586, 376] on span "Pick up" at bounding box center [580, 382] width 32 height 12
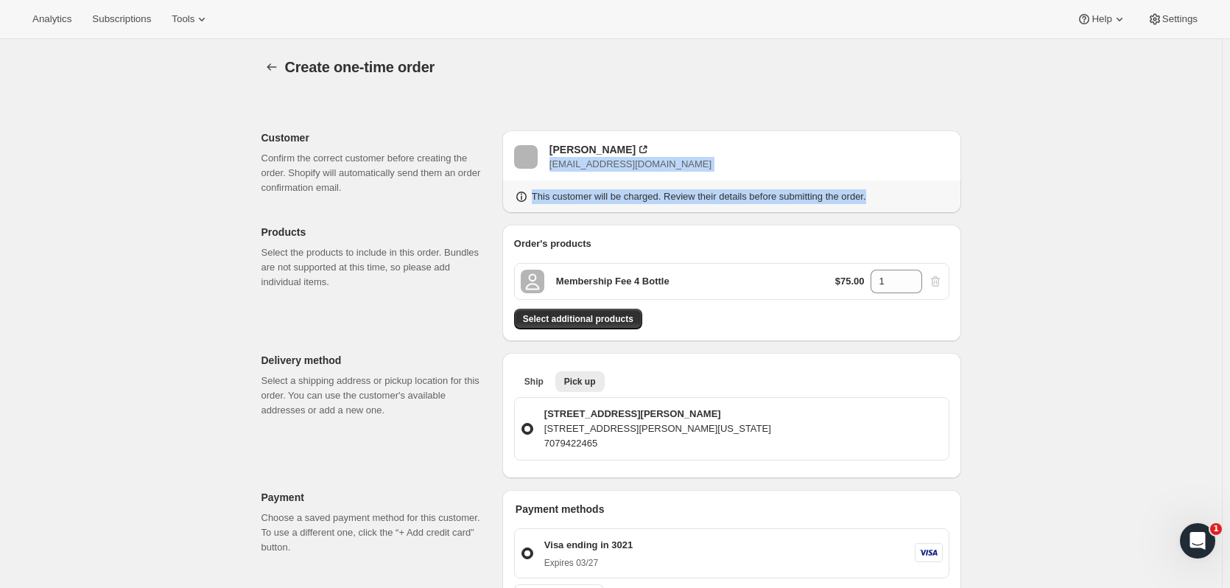
drag, startPoint x: 1229, startPoint y: 148, endPoint x: 1232, endPoint y: 173, distance: 25.2
click at [1229, 173] on html "Analytics Subscriptions Tools Help Settings Skip to content Create one-time ord…" at bounding box center [615, 294] width 1230 height 588
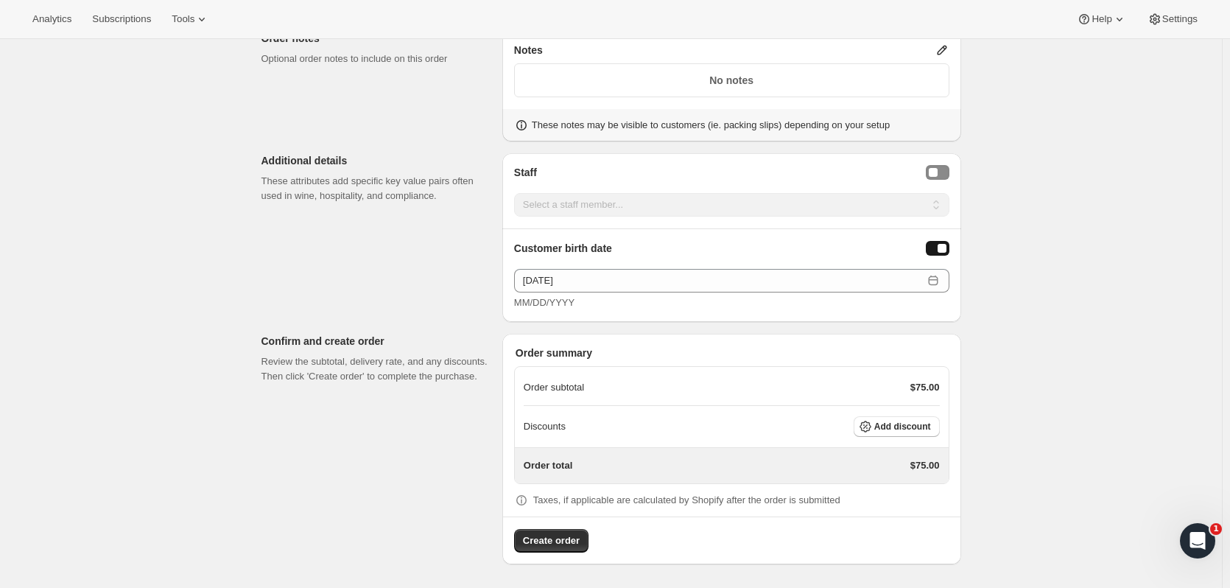
scroll to position [596, 0]
click at [584, 540] on button "Create order" at bounding box center [551, 542] width 74 height 24
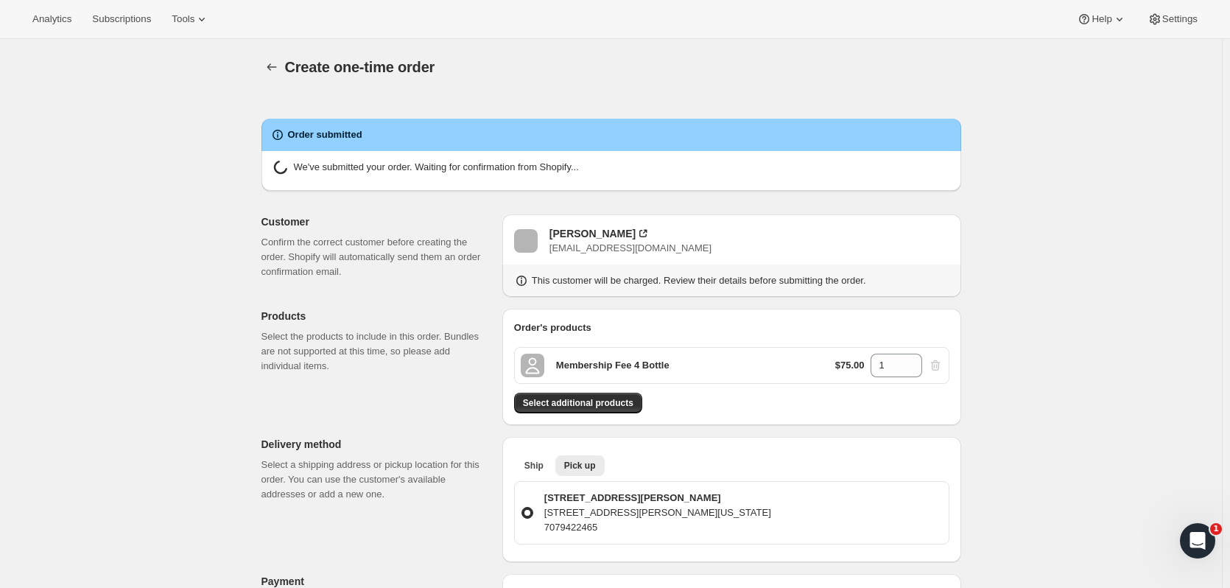
radio input "true"
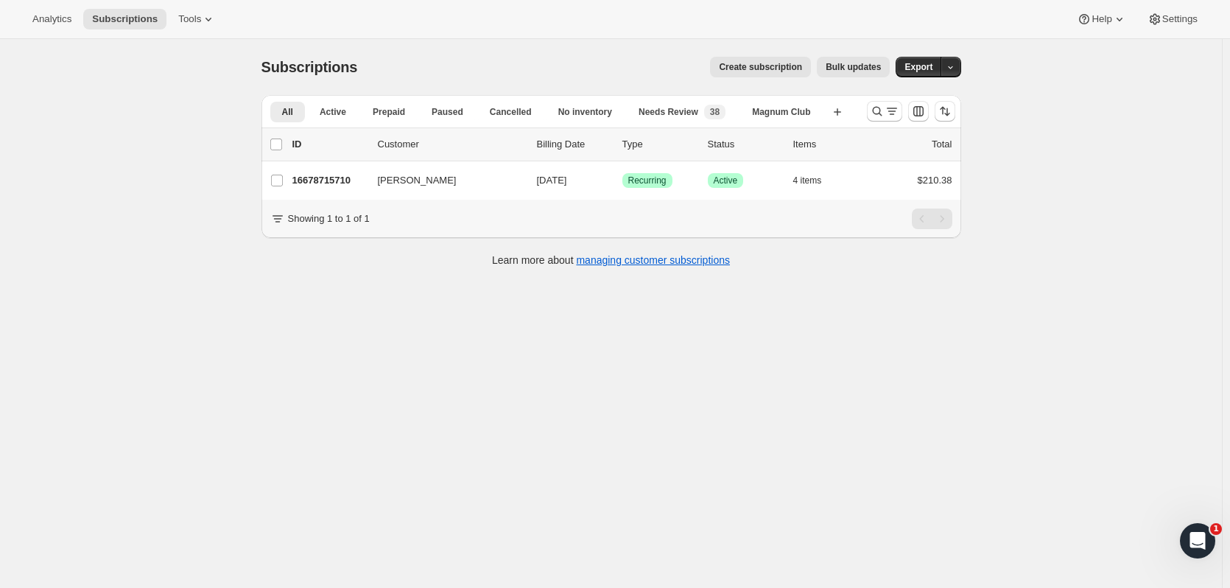
click at [359, 176] on p "16678715710" at bounding box center [329, 180] width 74 height 15
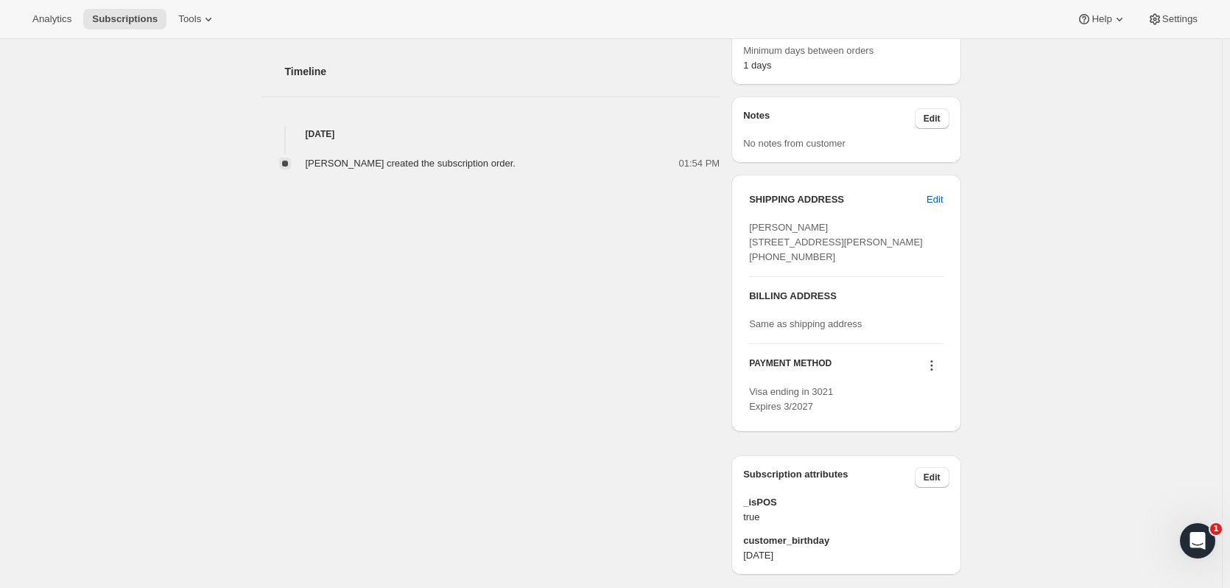
scroll to position [555, 0]
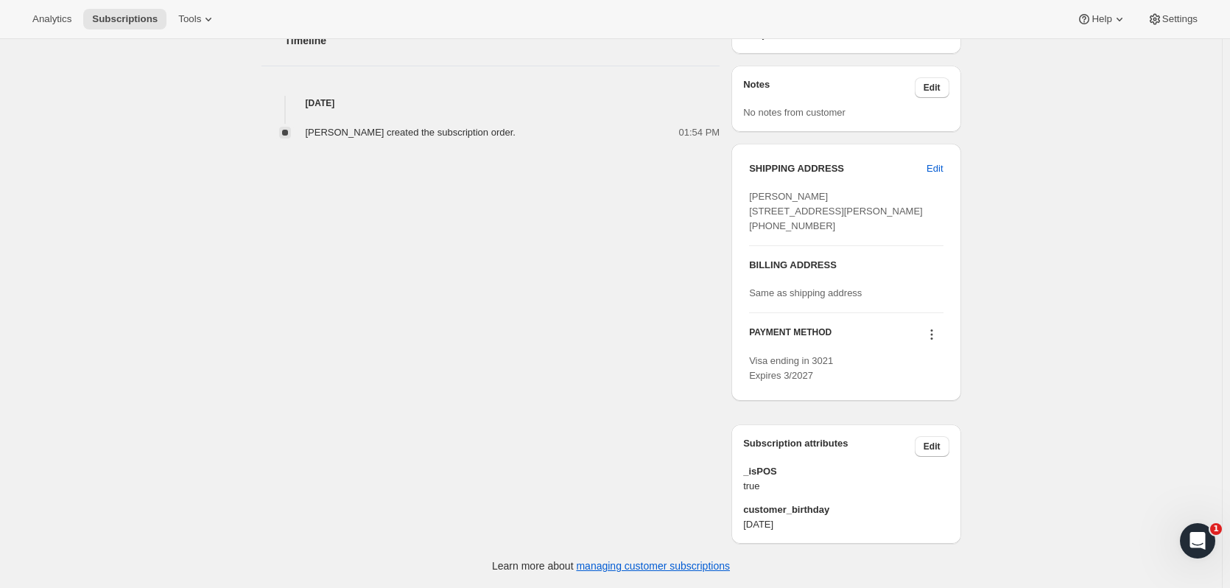
click at [945, 446] on button "Edit" at bounding box center [932, 446] width 35 height 21
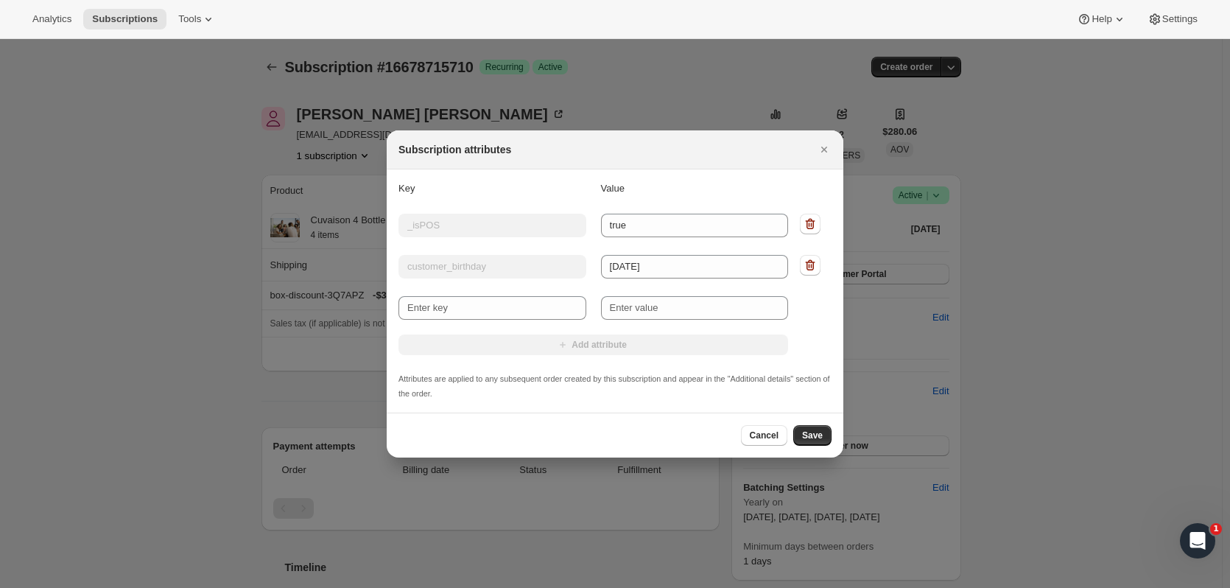
scroll to position [0, 0]
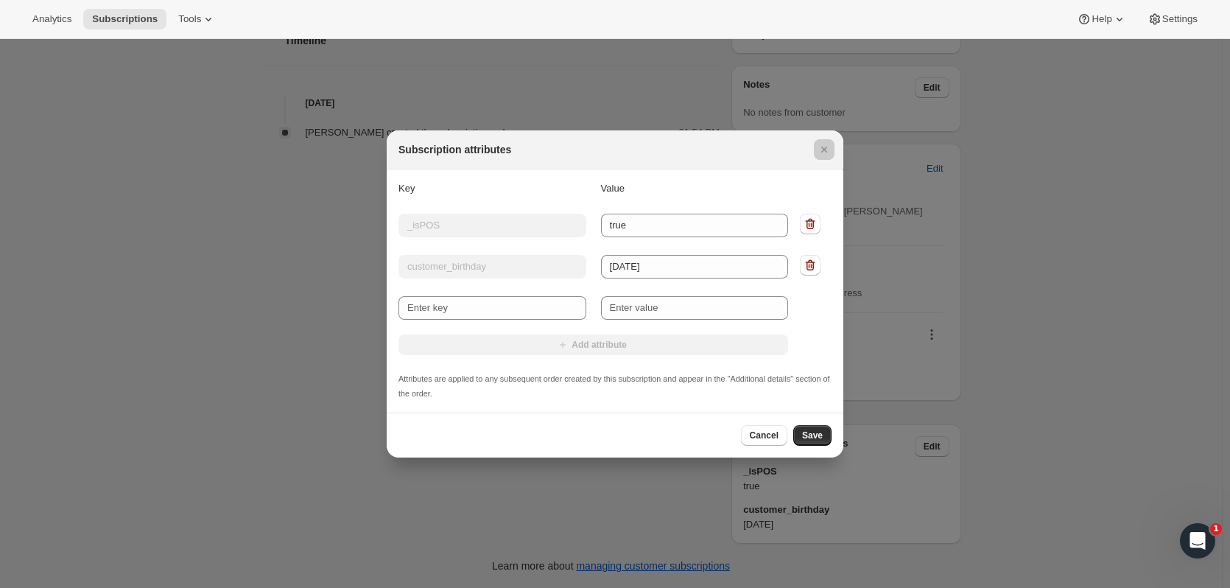
click at [1128, 384] on div at bounding box center [615, 294] width 1230 height 588
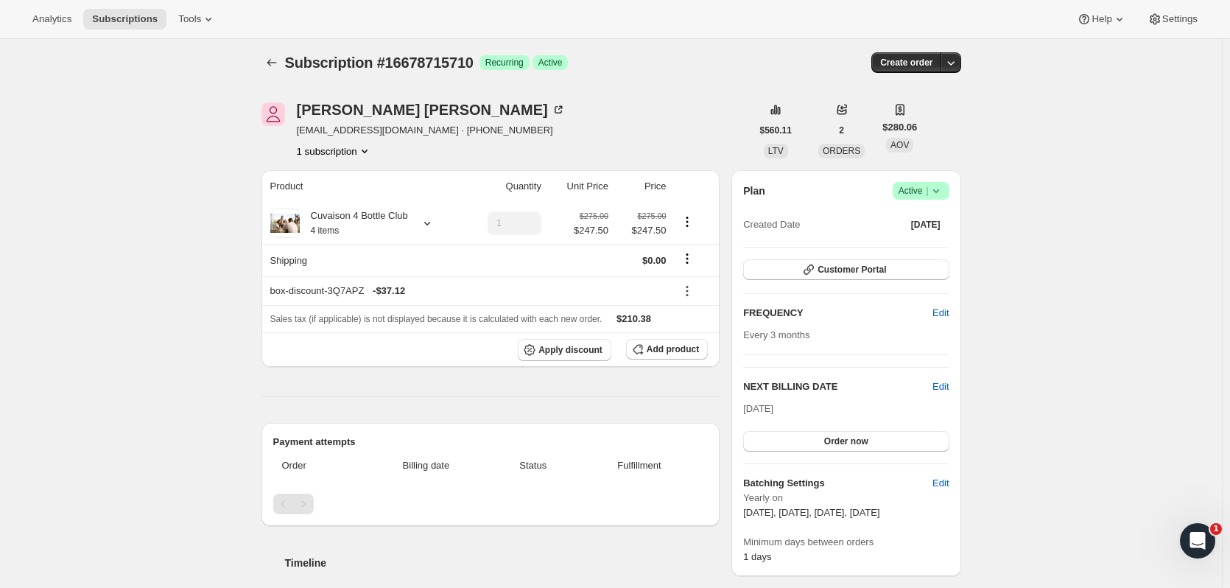
scroll to position [3, 0]
click at [282, 67] on button "Subscriptions" at bounding box center [271, 64] width 21 height 21
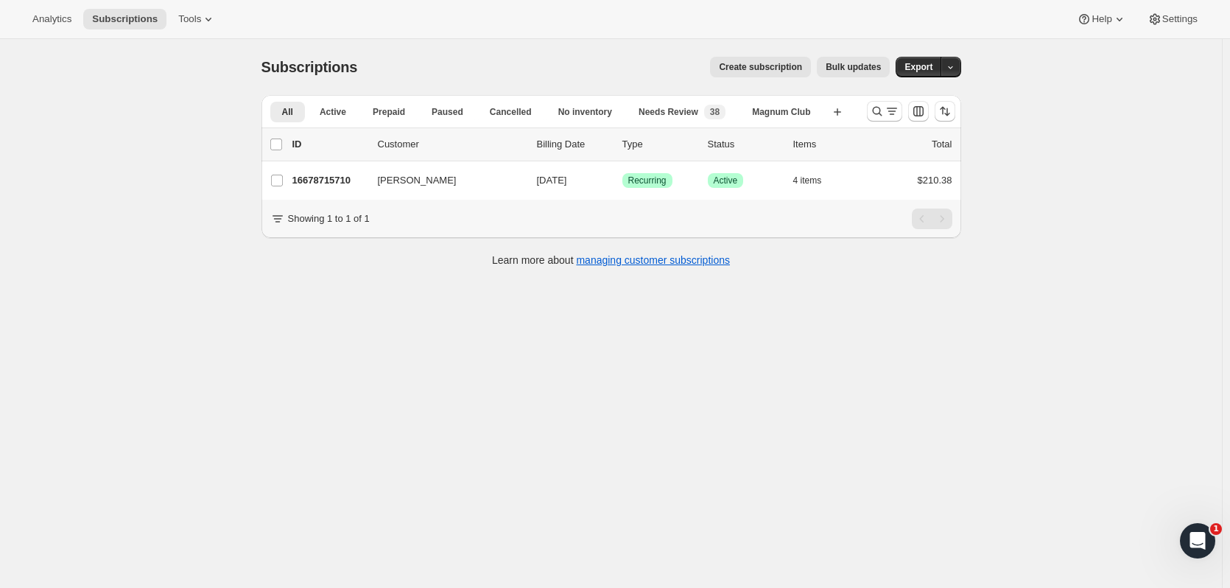
click at [885, 117] on icon "Search and filter results" at bounding box center [877, 111] width 15 height 15
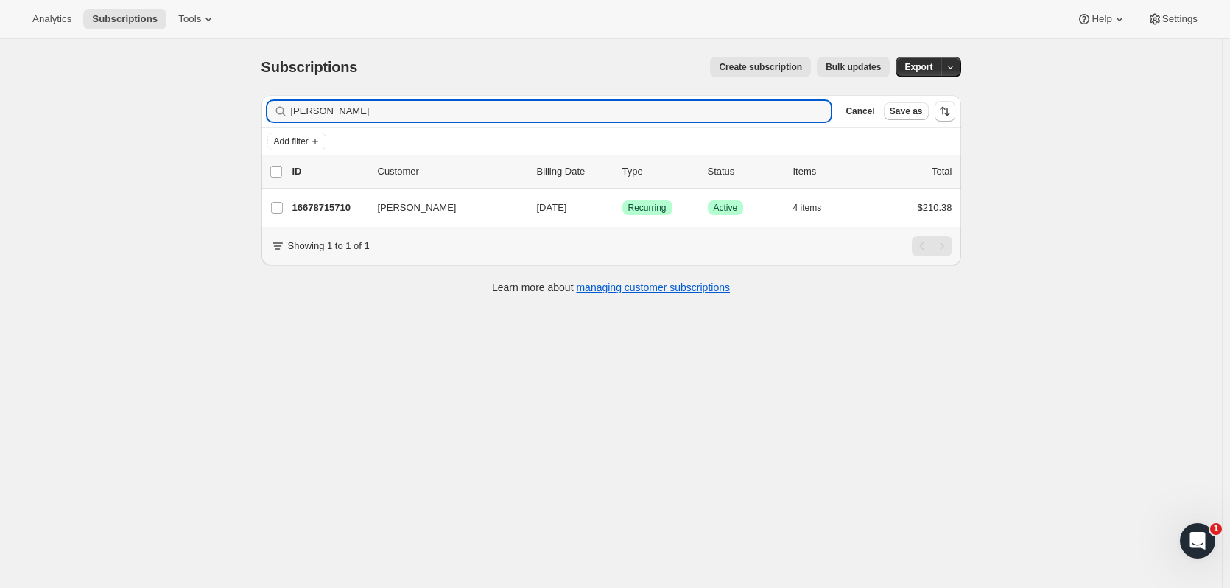
drag, startPoint x: 421, startPoint y: 118, endPoint x: 267, endPoint y: 141, distance: 155.6
click at [267, 136] on div "Filter subscribers [PERSON_NAME] Clear Cancel Save as Add filter" at bounding box center [611, 125] width 700 height 60
type input "[PERSON_NAME]"
